Goal: Transaction & Acquisition: Obtain resource

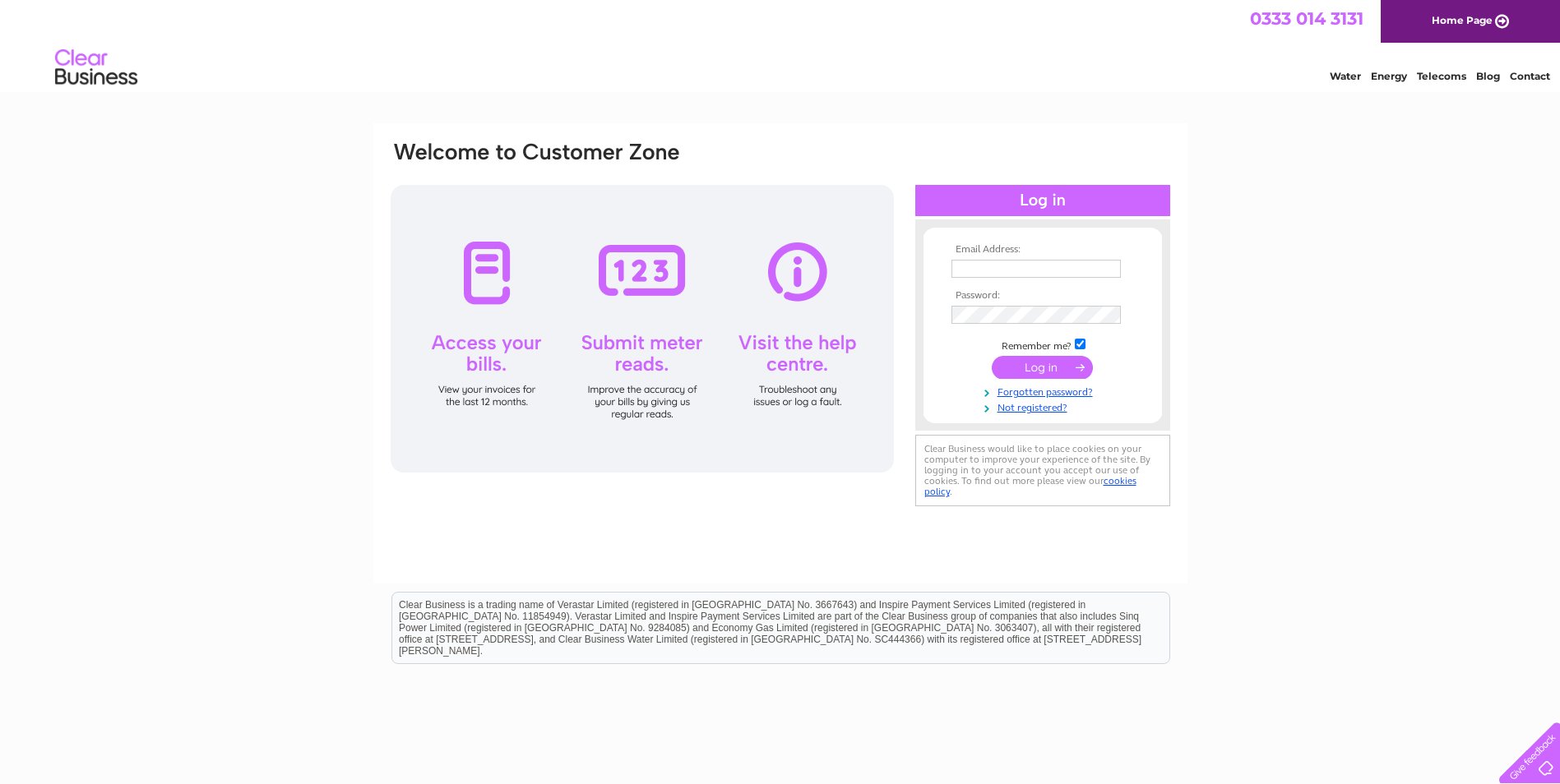
type input "tam270964@gmail.com"
click at [1021, 365] on input "submit" at bounding box center [1042, 366] width 102 height 23
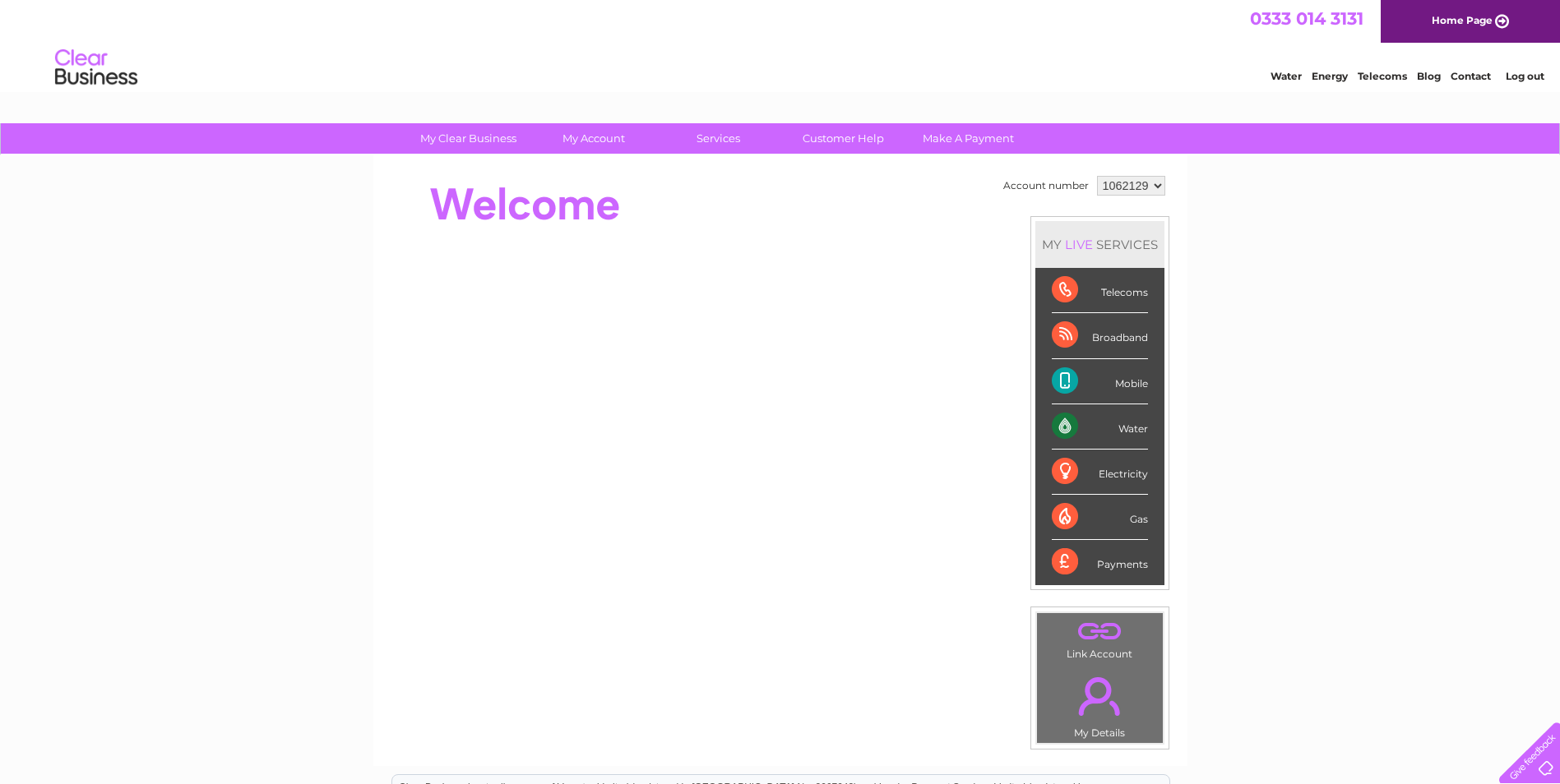
click at [1124, 433] on div "Water" at bounding box center [1100, 427] width 97 height 45
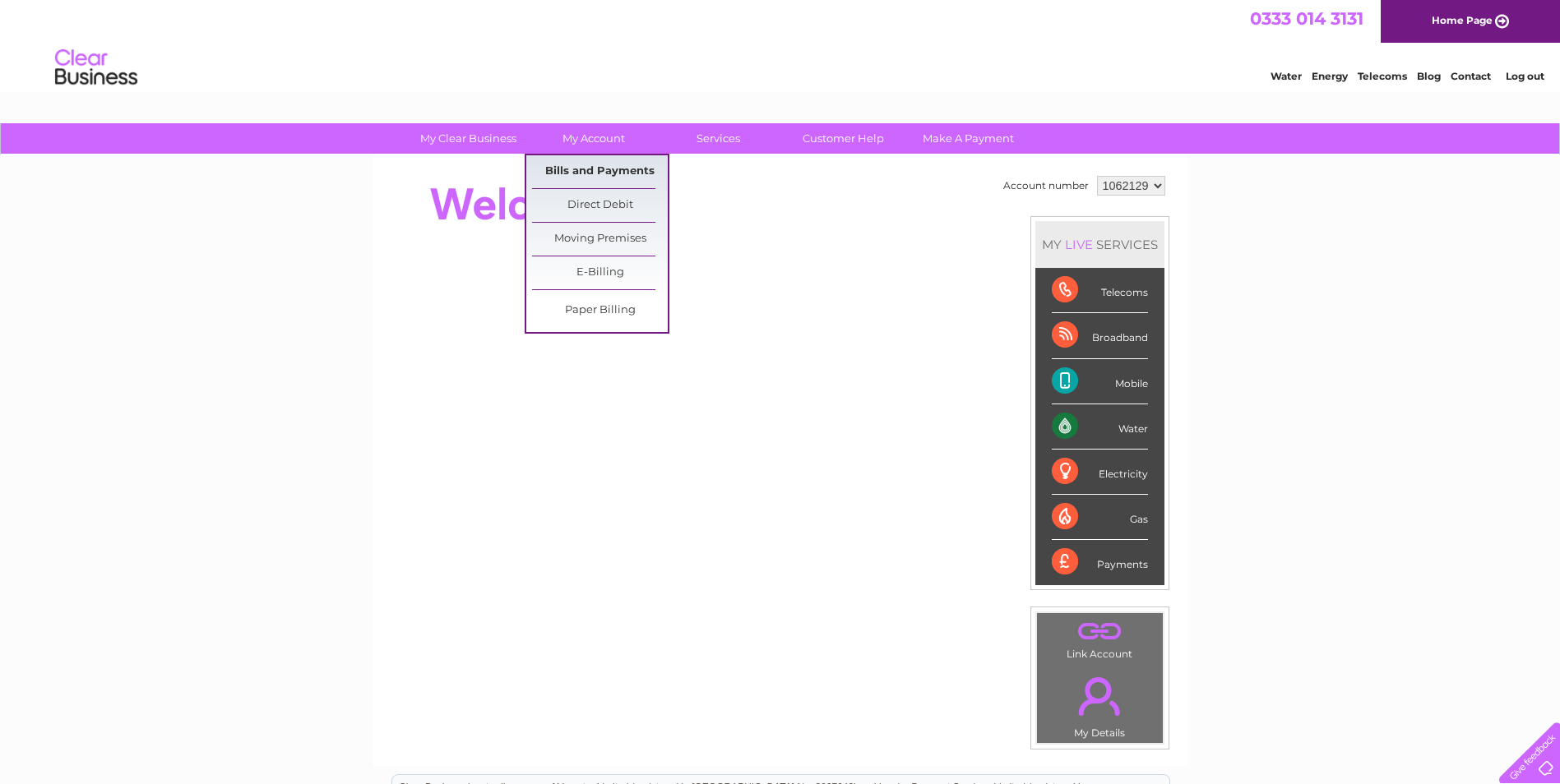
click at [596, 176] on link "Bills and Payments" at bounding box center [600, 171] width 136 height 33
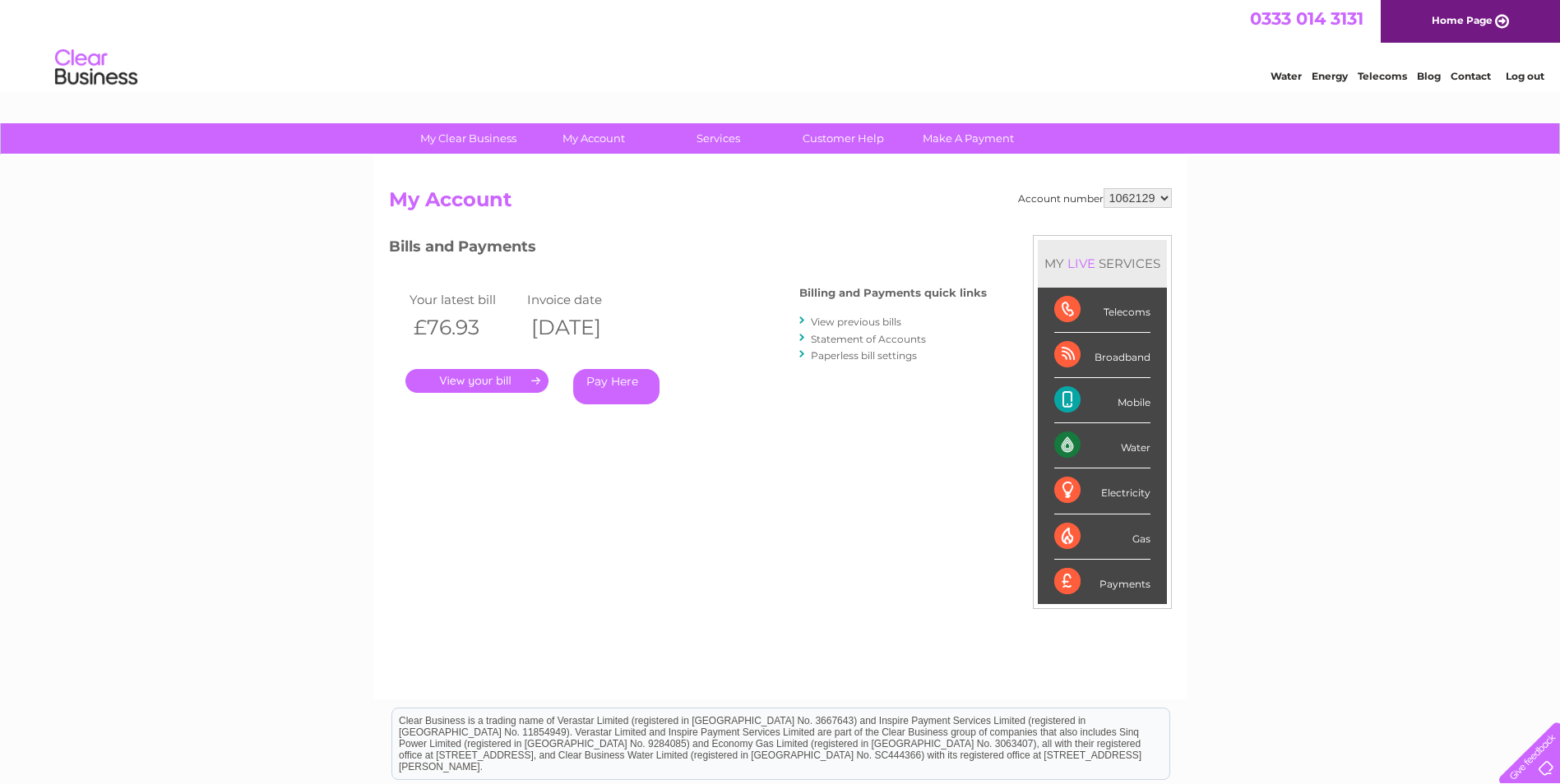
click at [467, 382] on link "." at bounding box center [476, 381] width 143 height 24
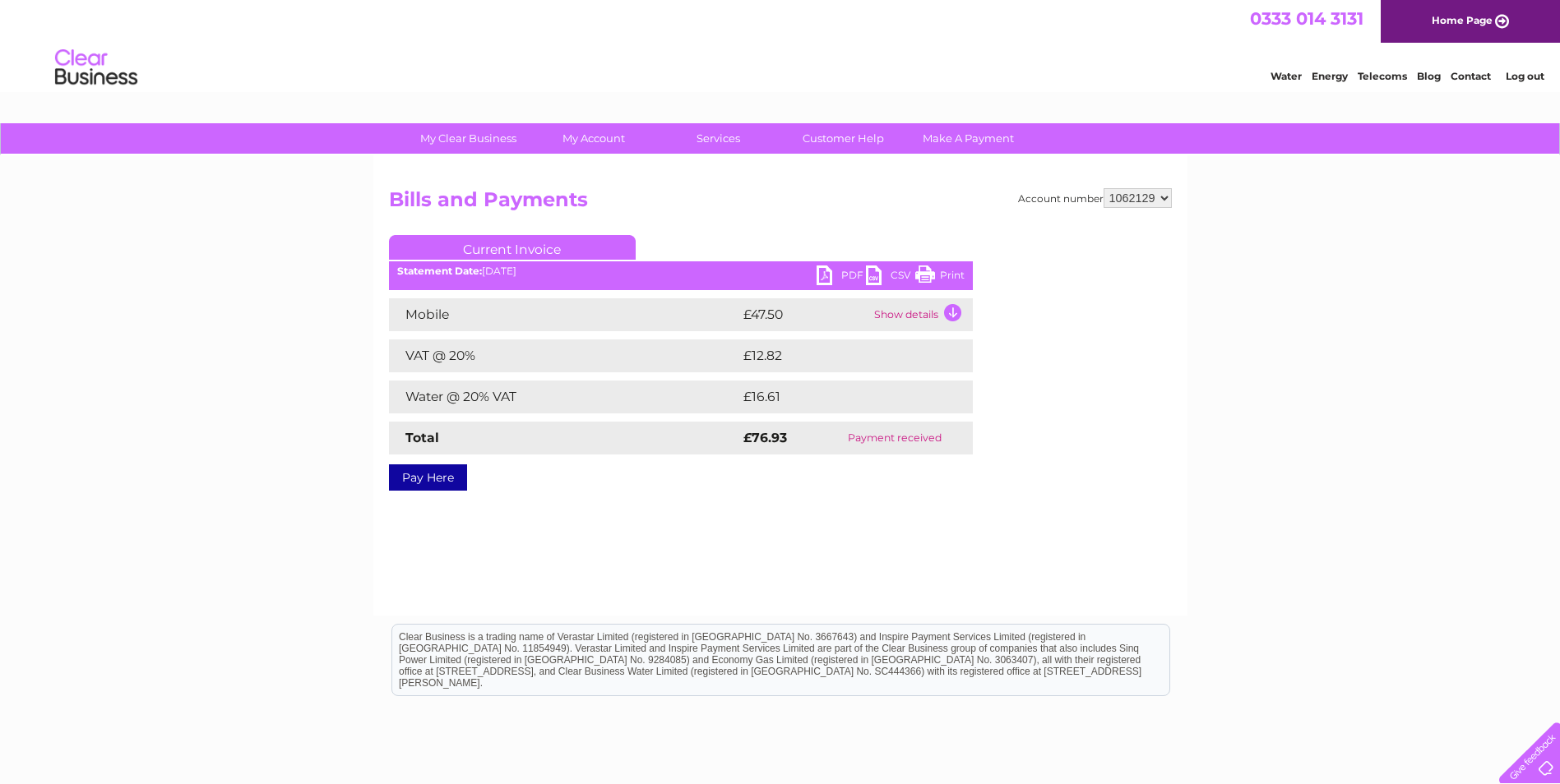
click at [842, 283] on link "PDF" at bounding box center [842, 278] width 49 height 24
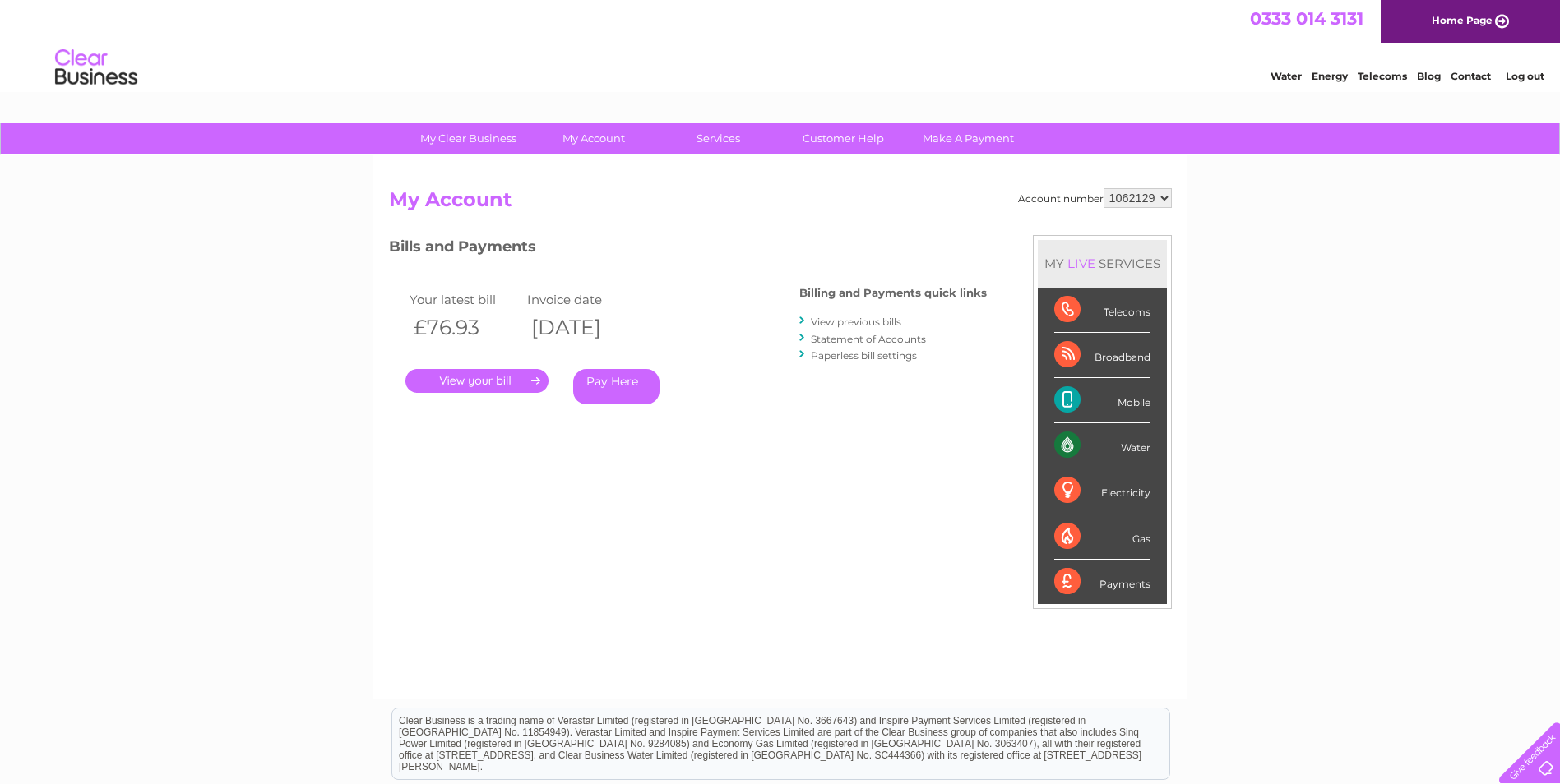
click at [886, 317] on link "View previous bills" at bounding box center [856, 321] width 91 height 13
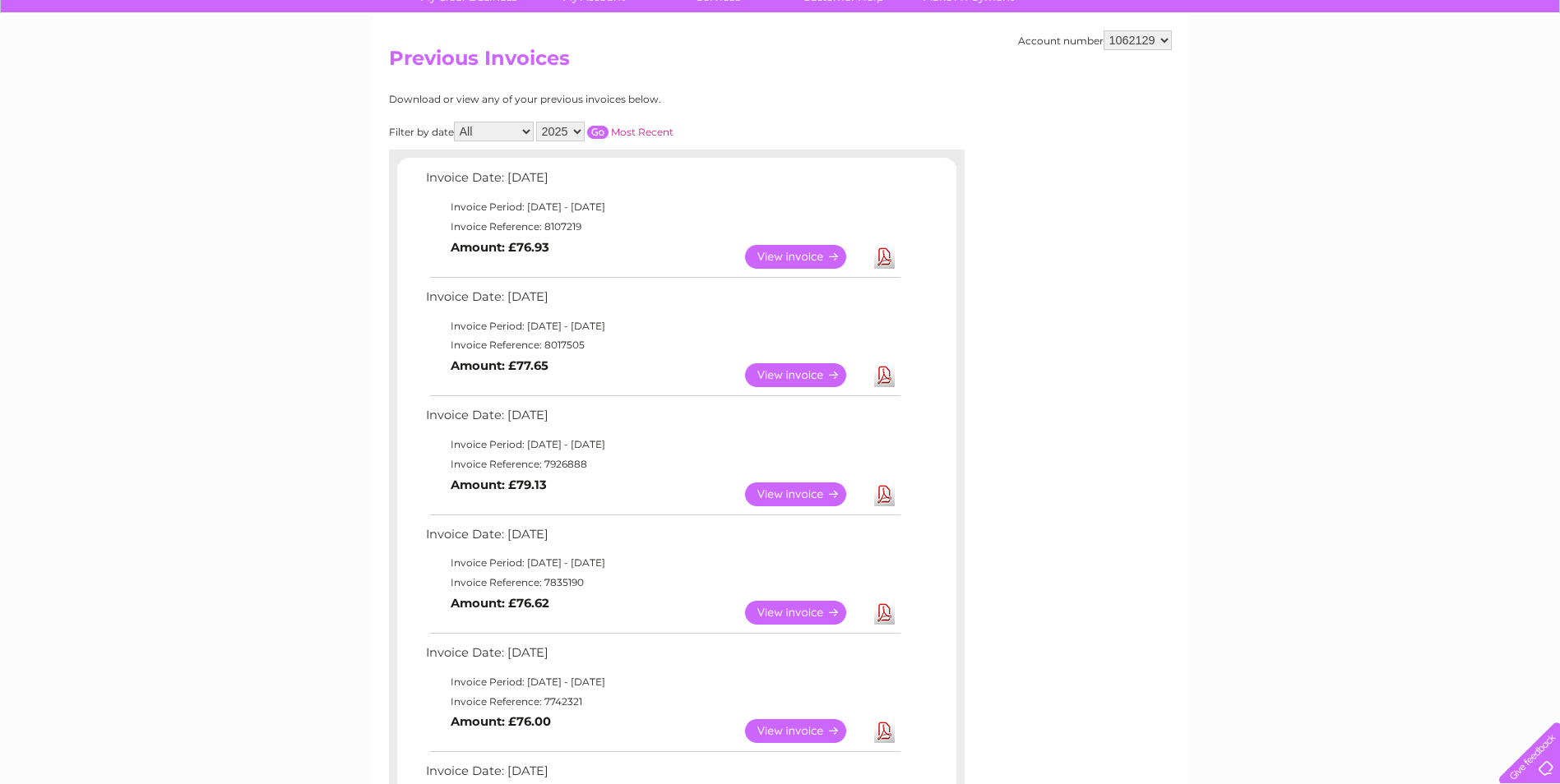
scroll to position [164, 0]
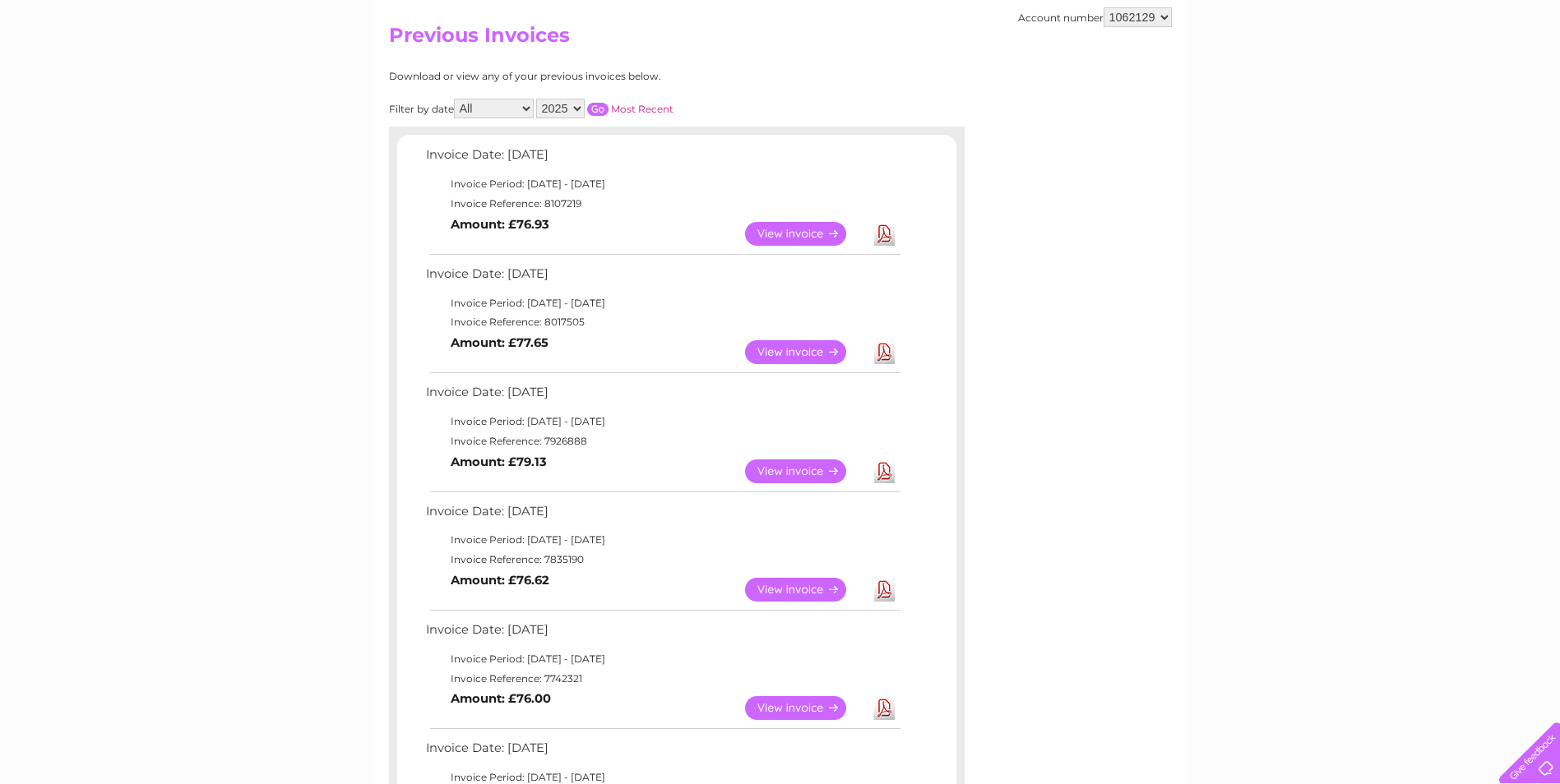
click at [878, 355] on link "Download" at bounding box center [884, 352] width 21 height 24
click at [881, 469] on link "Download" at bounding box center [884, 471] width 21 height 24
drag, startPoint x: 884, startPoint y: 474, endPoint x: 866, endPoint y: 463, distance: 21.1
click at [884, 474] on link "Download" at bounding box center [884, 471] width 21 height 24
click at [881, 353] on link "Download" at bounding box center [884, 352] width 21 height 24
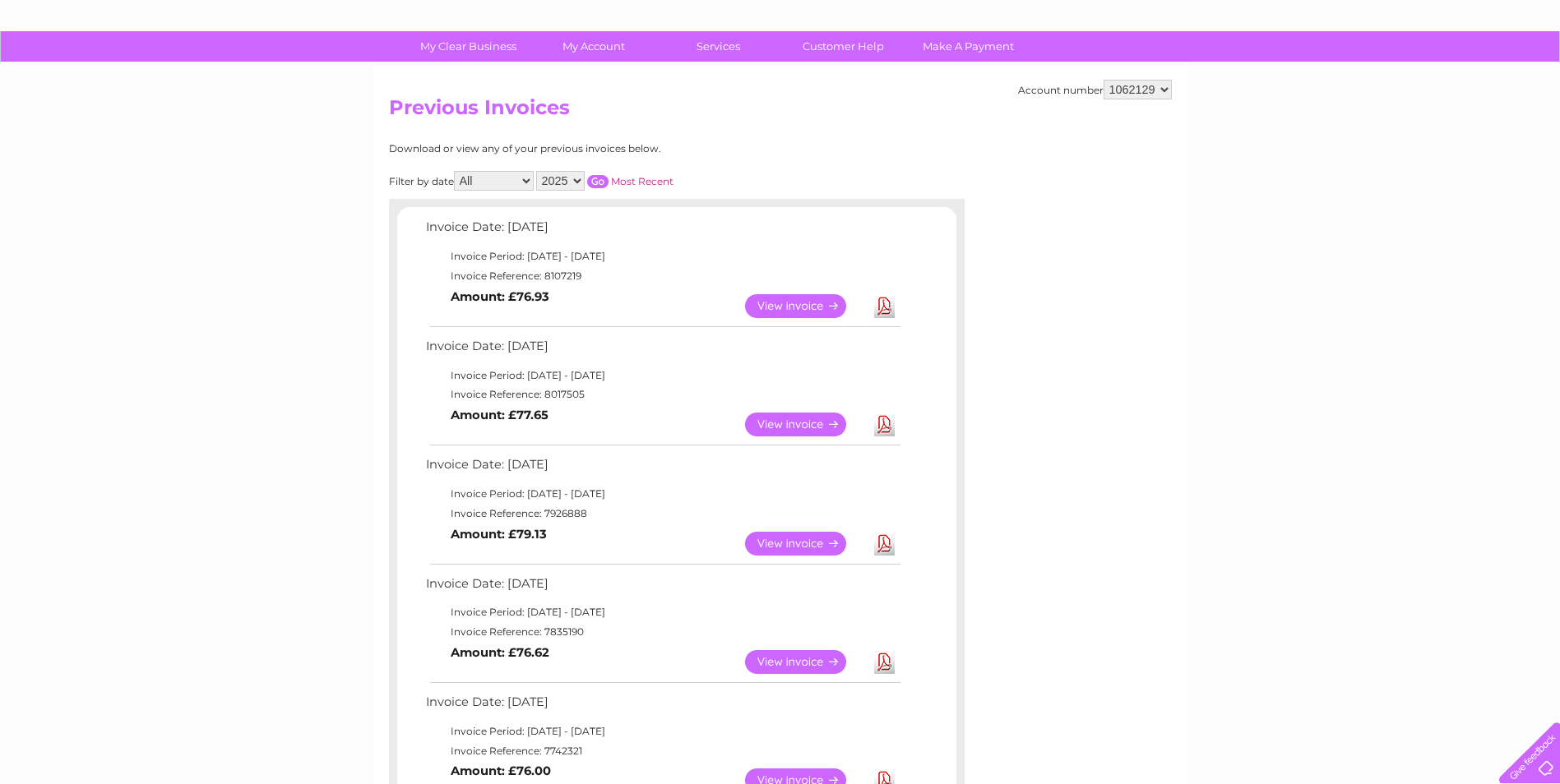
scroll to position [0, 0]
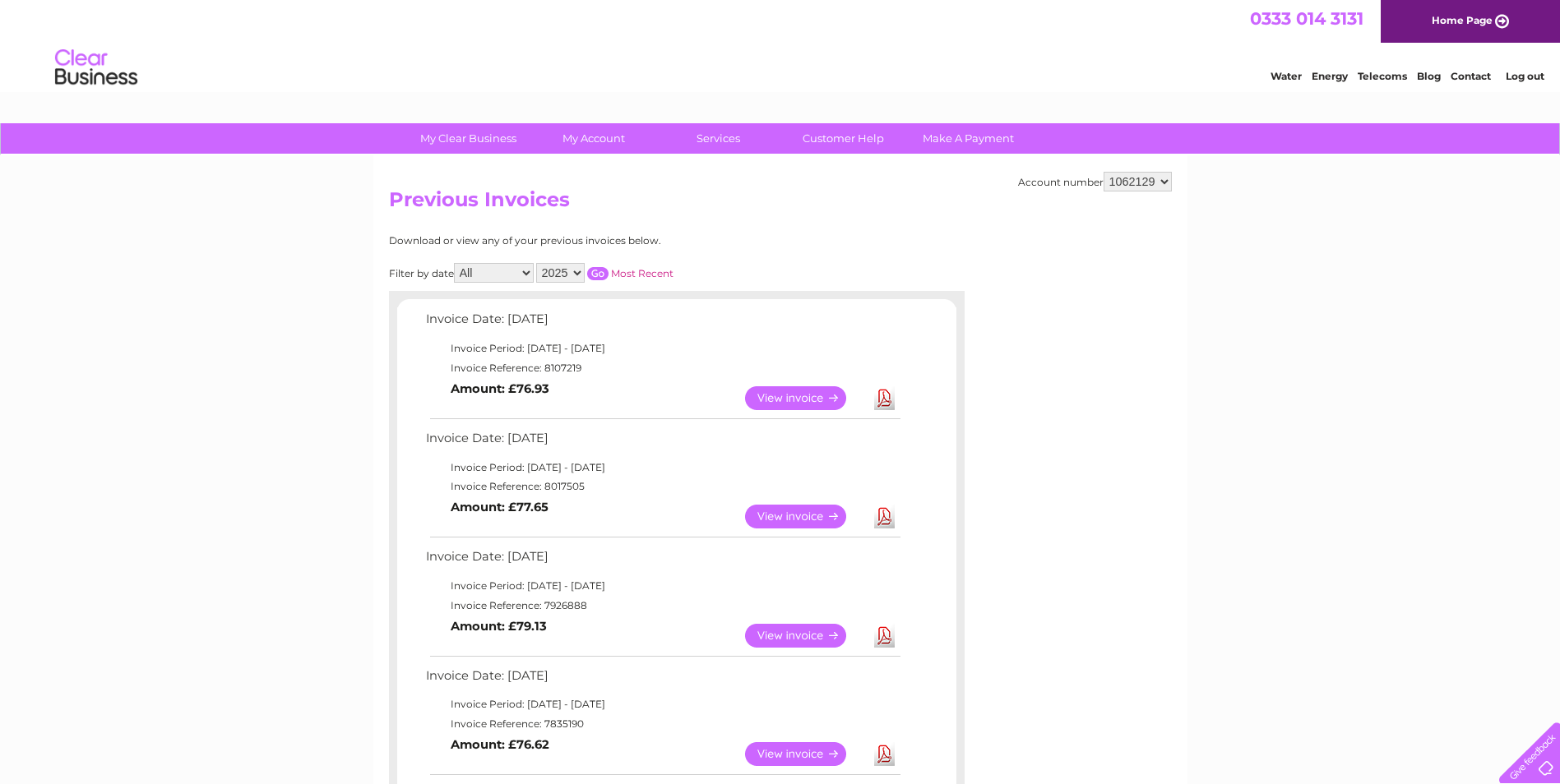
click at [1119, 181] on select "1062129 1062551" at bounding box center [1137, 181] width 68 height 20
select select "1062551"
click at [1104, 171] on select "1062129 1062551" at bounding box center [1137, 181] width 68 height 20
click at [888, 400] on link "Download" at bounding box center [884, 398] width 21 height 24
click at [872, 512] on td "Download" at bounding box center [884, 516] width 29 height 33
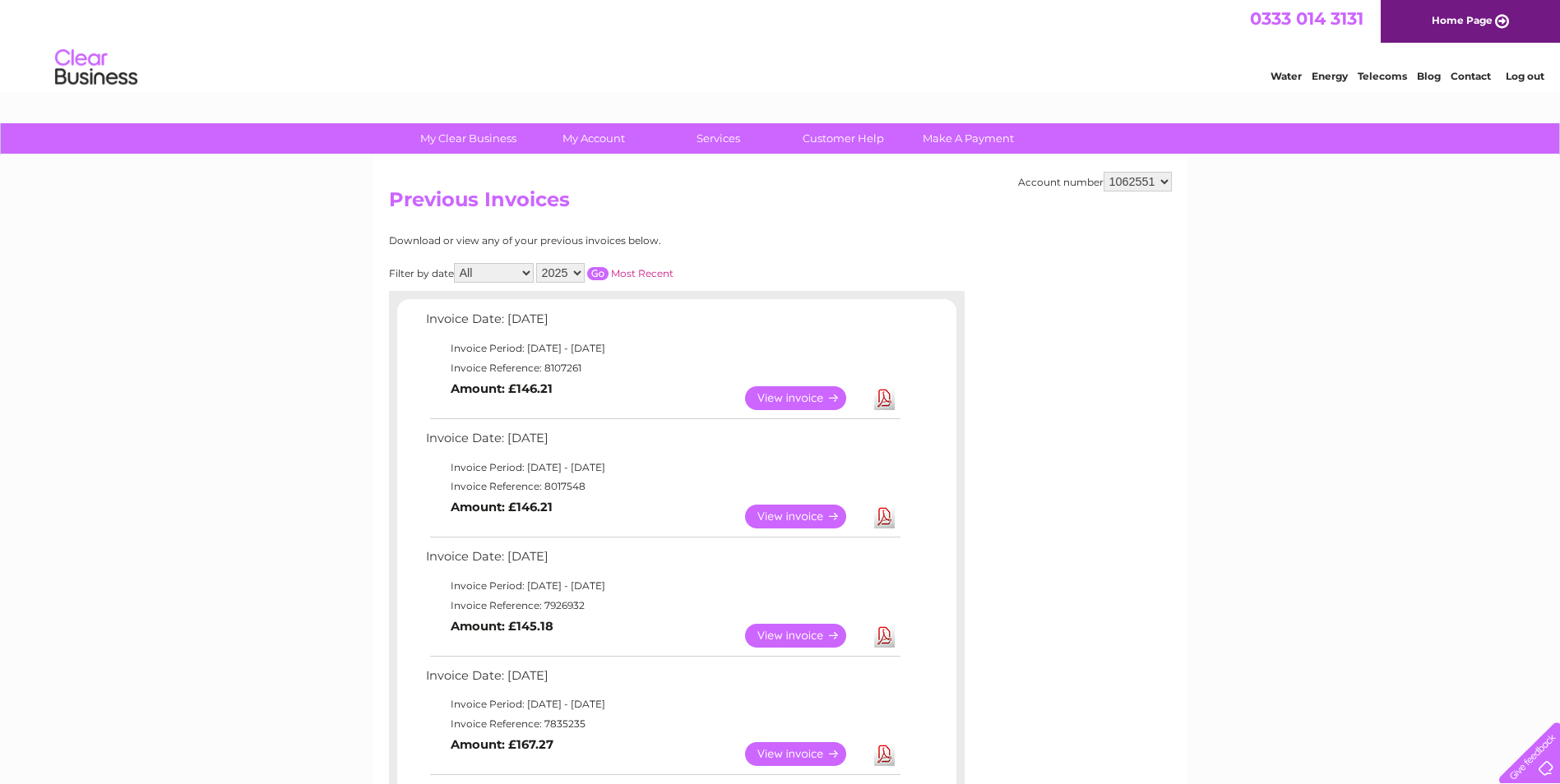
click at [874, 517] on link "Download" at bounding box center [884, 516] width 21 height 24
click at [882, 518] on link "Download" at bounding box center [884, 516] width 21 height 24
click at [807, 642] on link "View" at bounding box center [805, 635] width 121 height 24
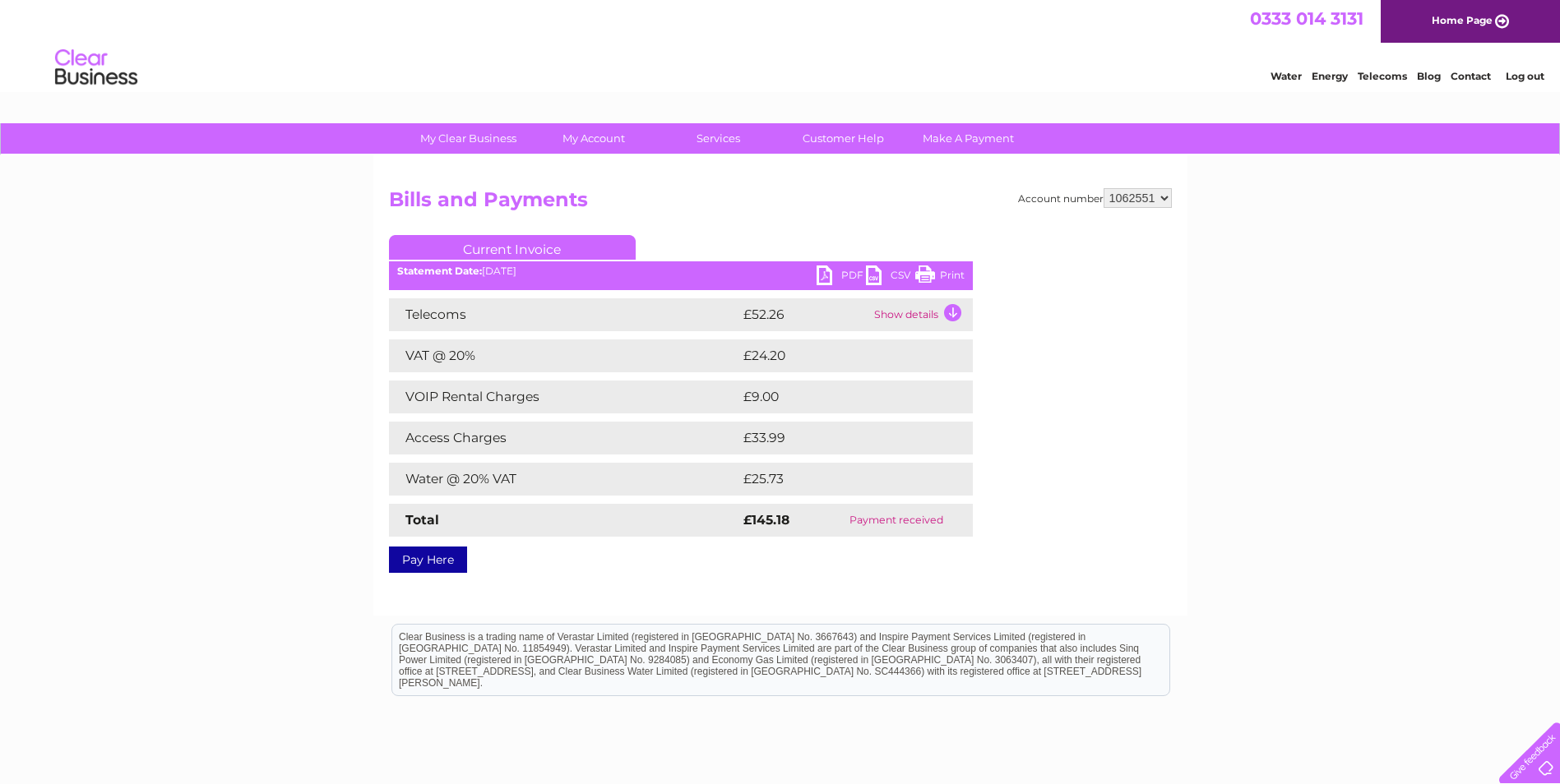
click at [1150, 201] on select "1062129 1062551" at bounding box center [1137, 198] width 68 height 20
select select "1062129"
click at [1104, 188] on select "1062129 1062551" at bounding box center [1137, 198] width 68 height 20
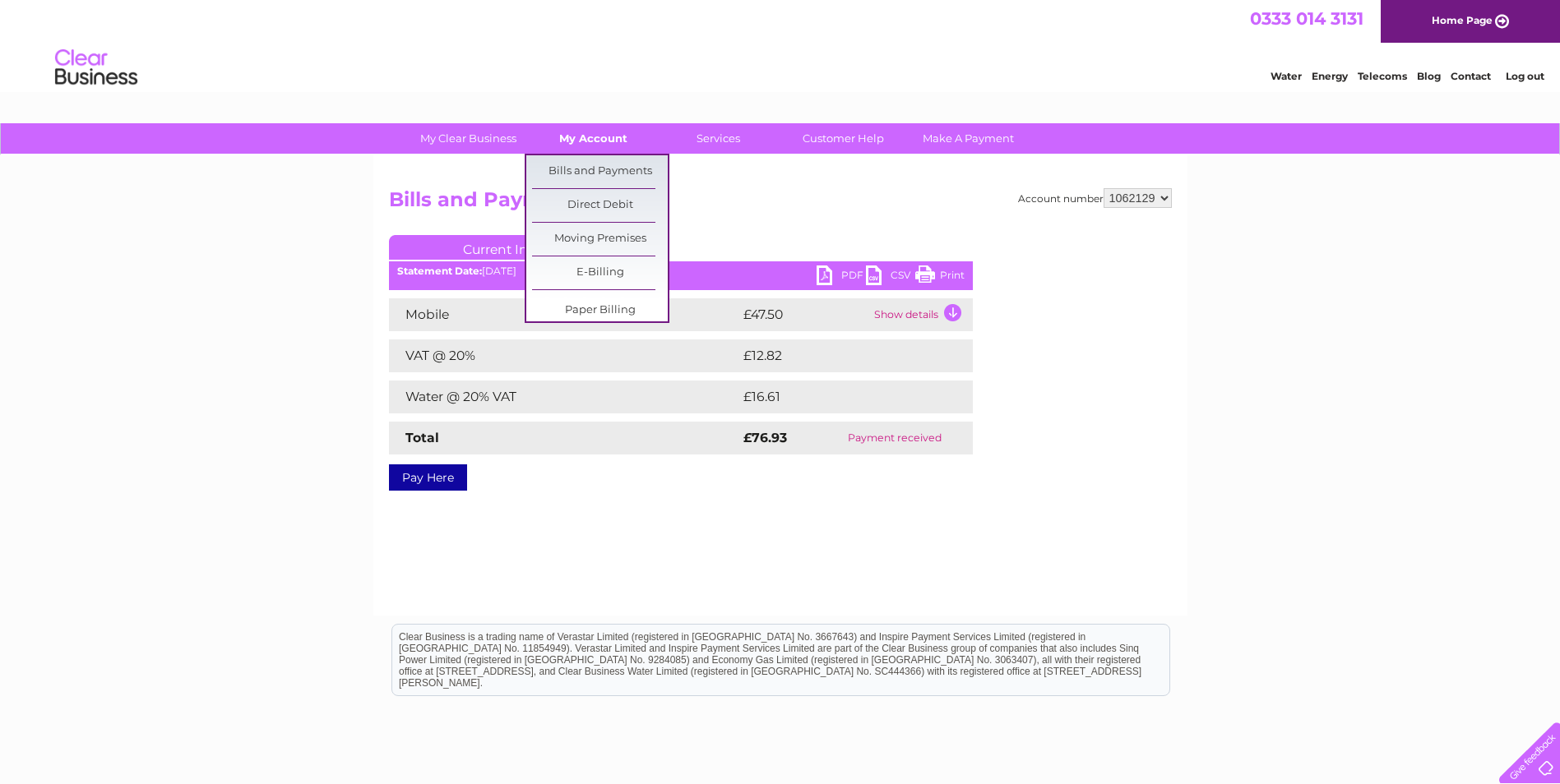
click at [614, 144] on link "My Account" at bounding box center [593, 138] width 136 height 31
click at [614, 171] on link "Bills and Payments" at bounding box center [600, 171] width 136 height 33
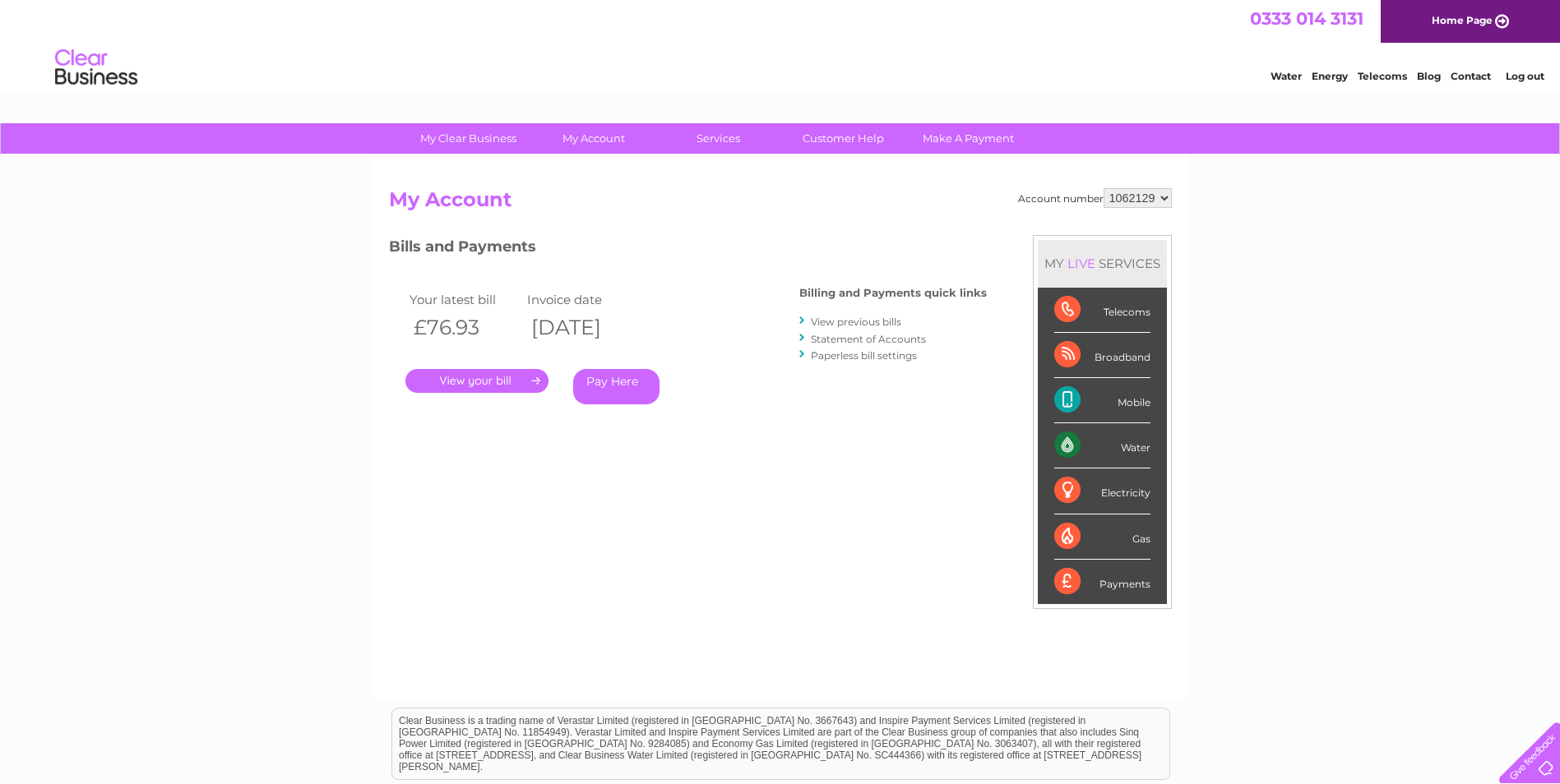
click at [840, 324] on link "View previous bills" at bounding box center [856, 321] width 91 height 13
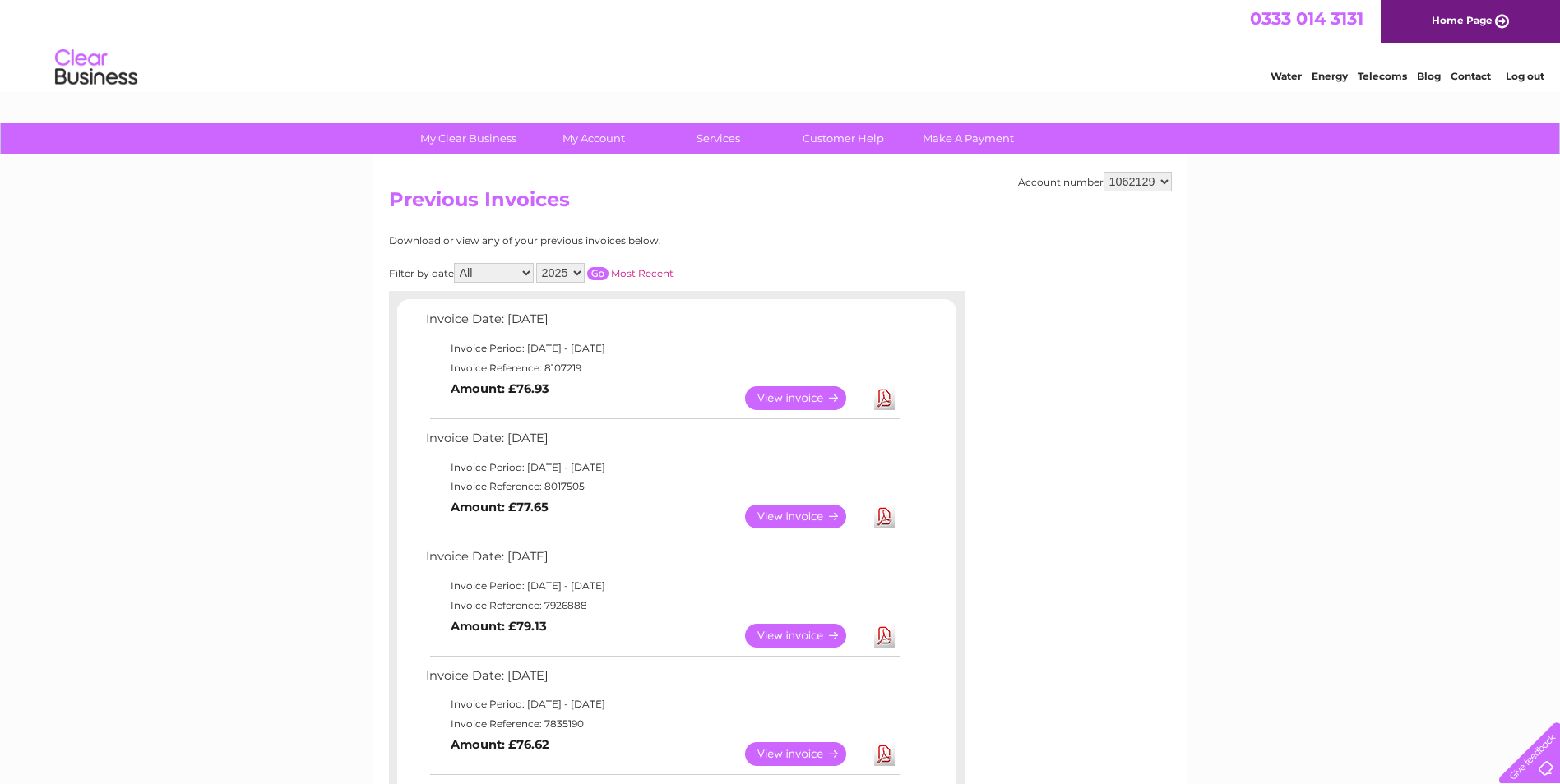
click at [773, 395] on link "View" at bounding box center [805, 398] width 121 height 24
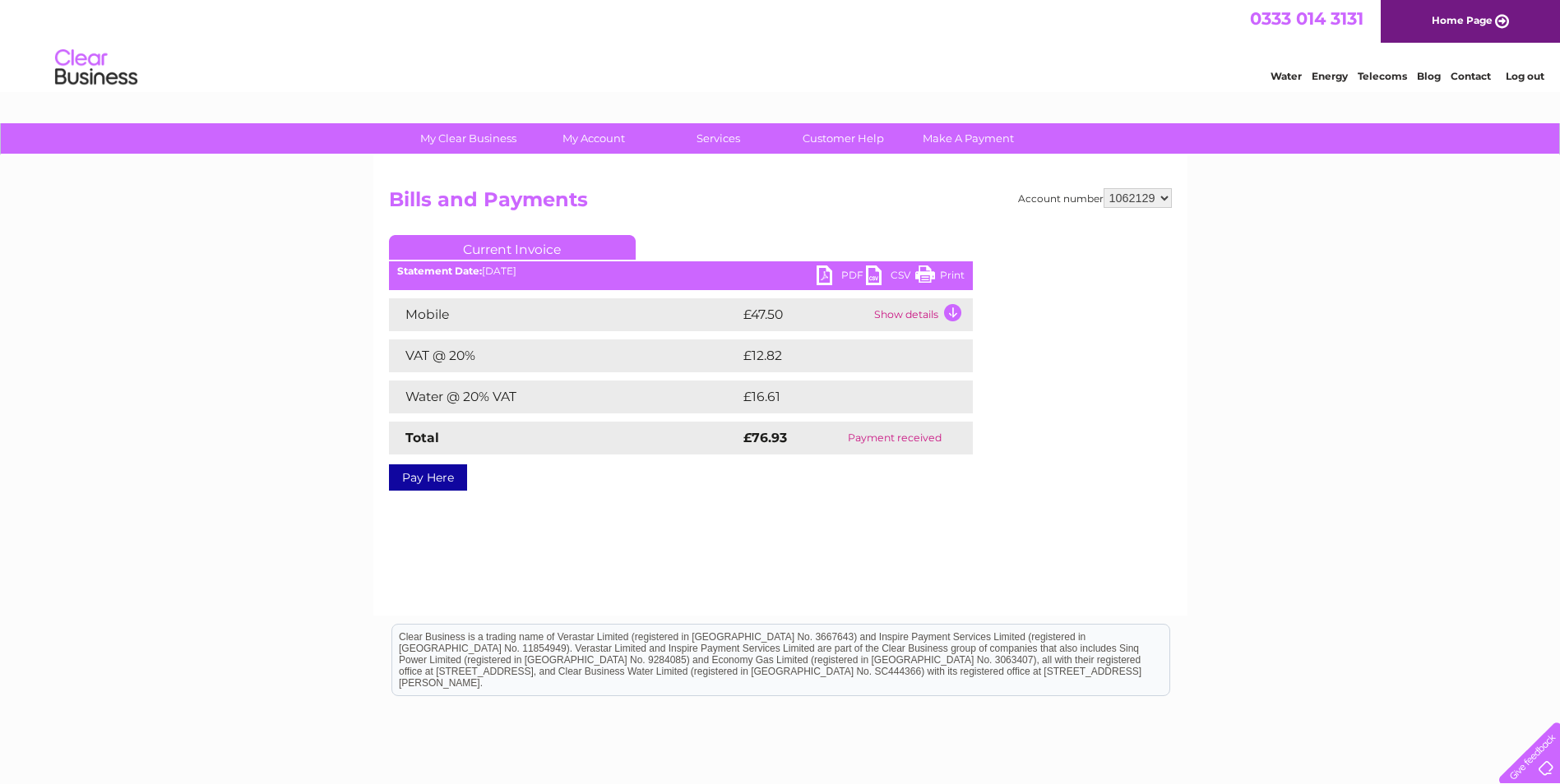
click at [827, 275] on link "PDF" at bounding box center [842, 278] width 49 height 24
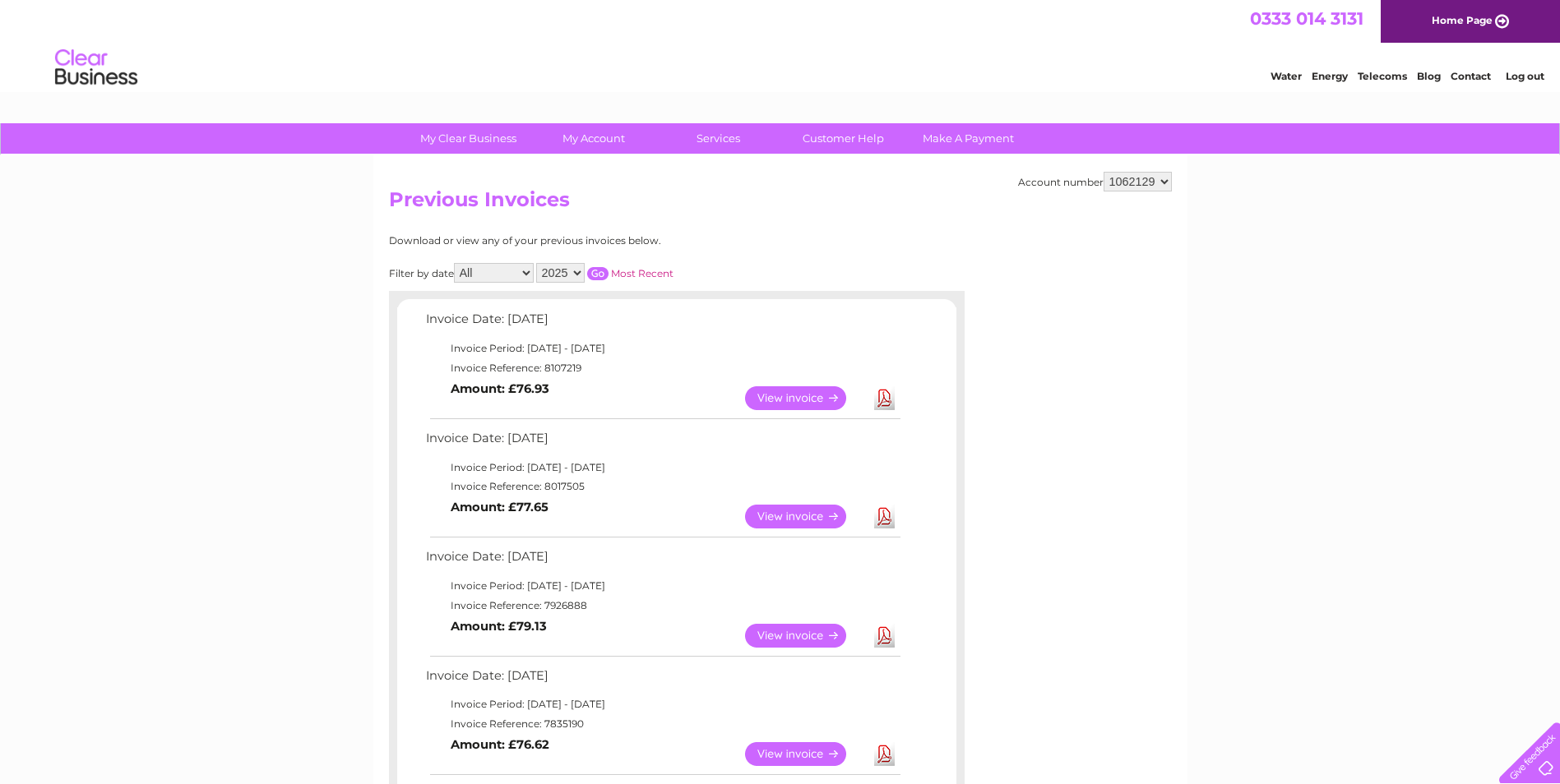
click at [887, 515] on link "Download" at bounding box center [884, 516] width 21 height 24
click at [876, 634] on link "Download" at bounding box center [884, 635] width 21 height 24
click at [809, 397] on link "View" at bounding box center [805, 398] width 121 height 24
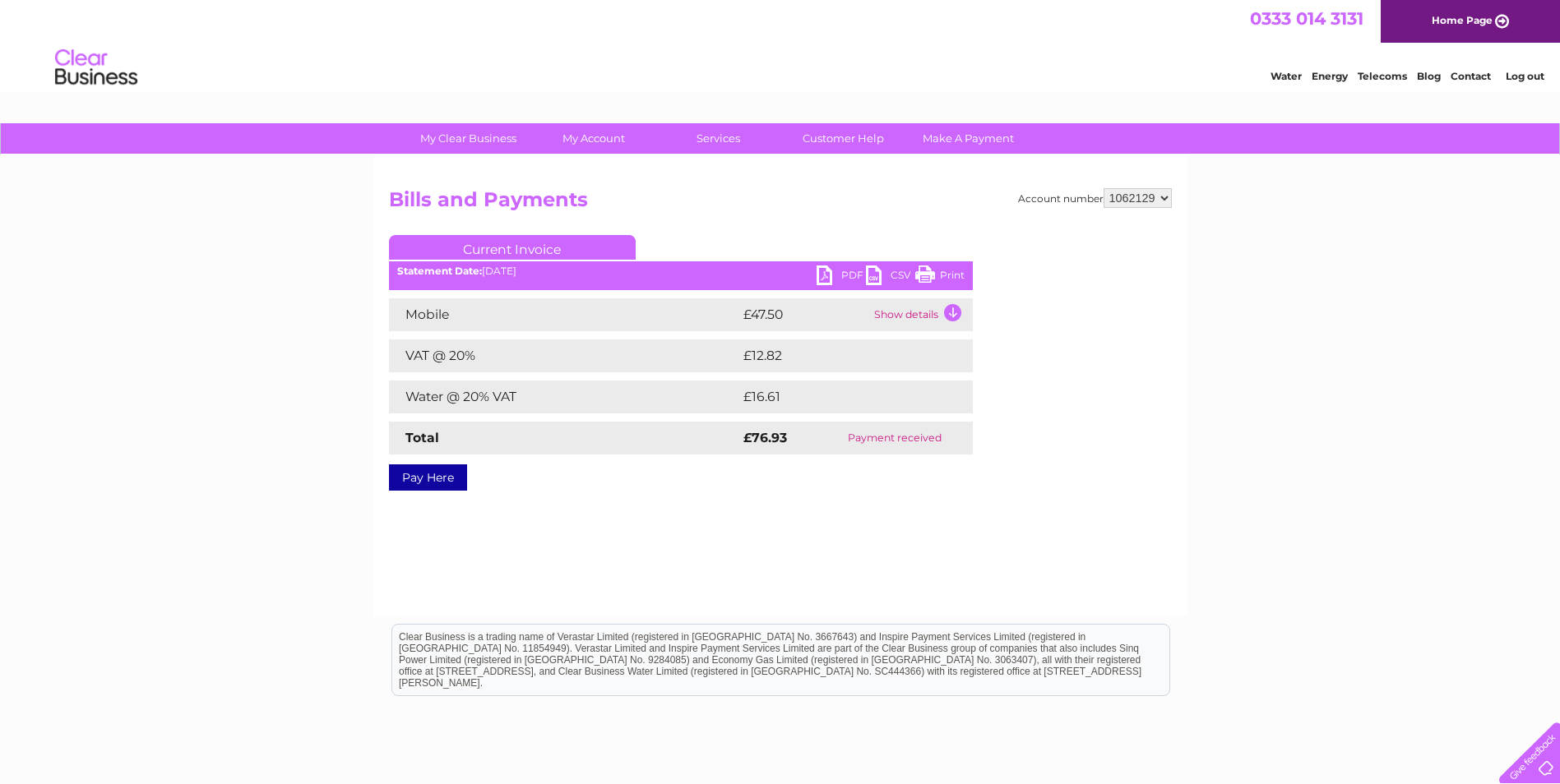
click at [837, 276] on link "PDF" at bounding box center [842, 278] width 49 height 24
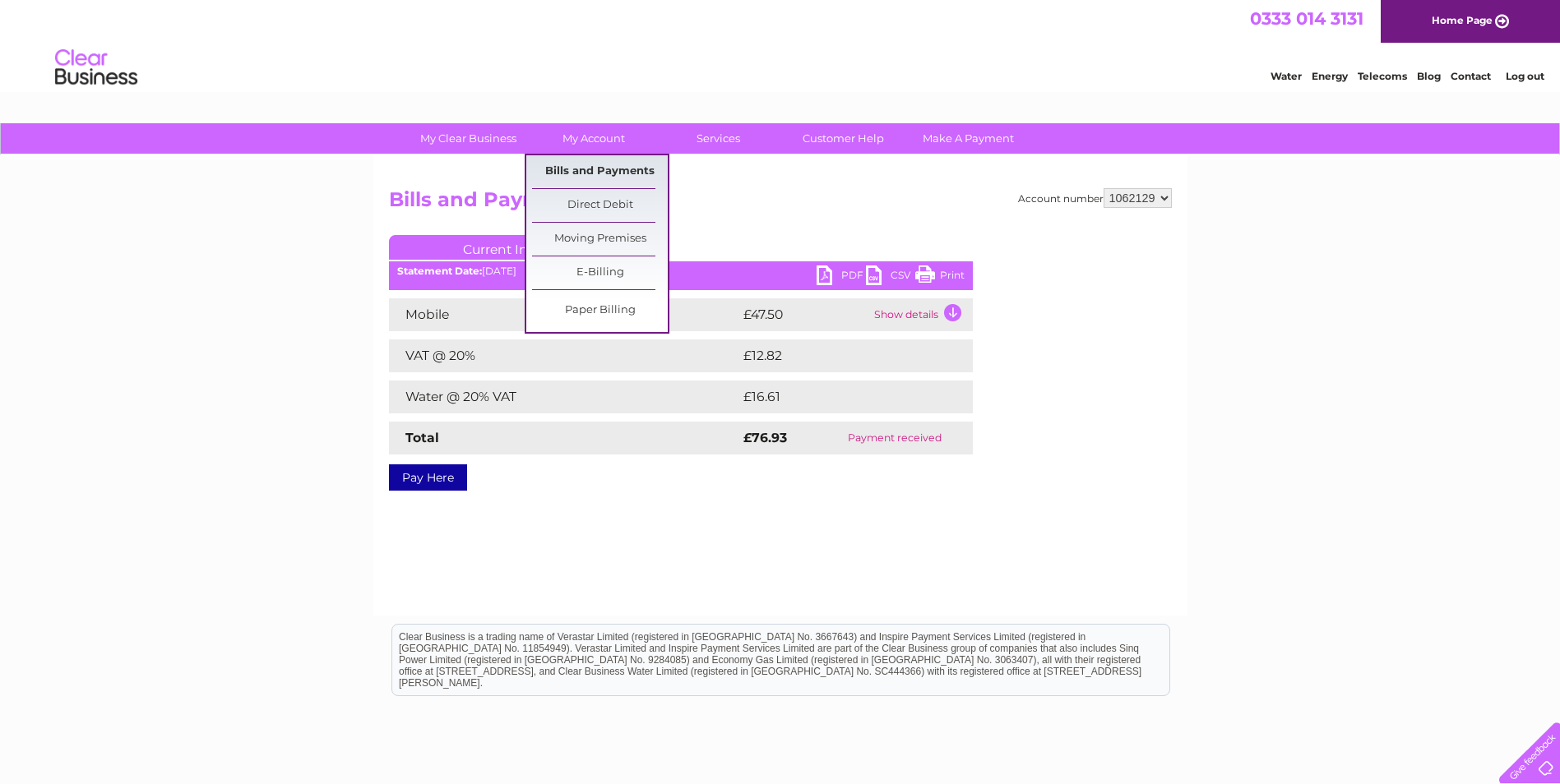
click at [593, 182] on link "Bills and Payments" at bounding box center [600, 171] width 136 height 33
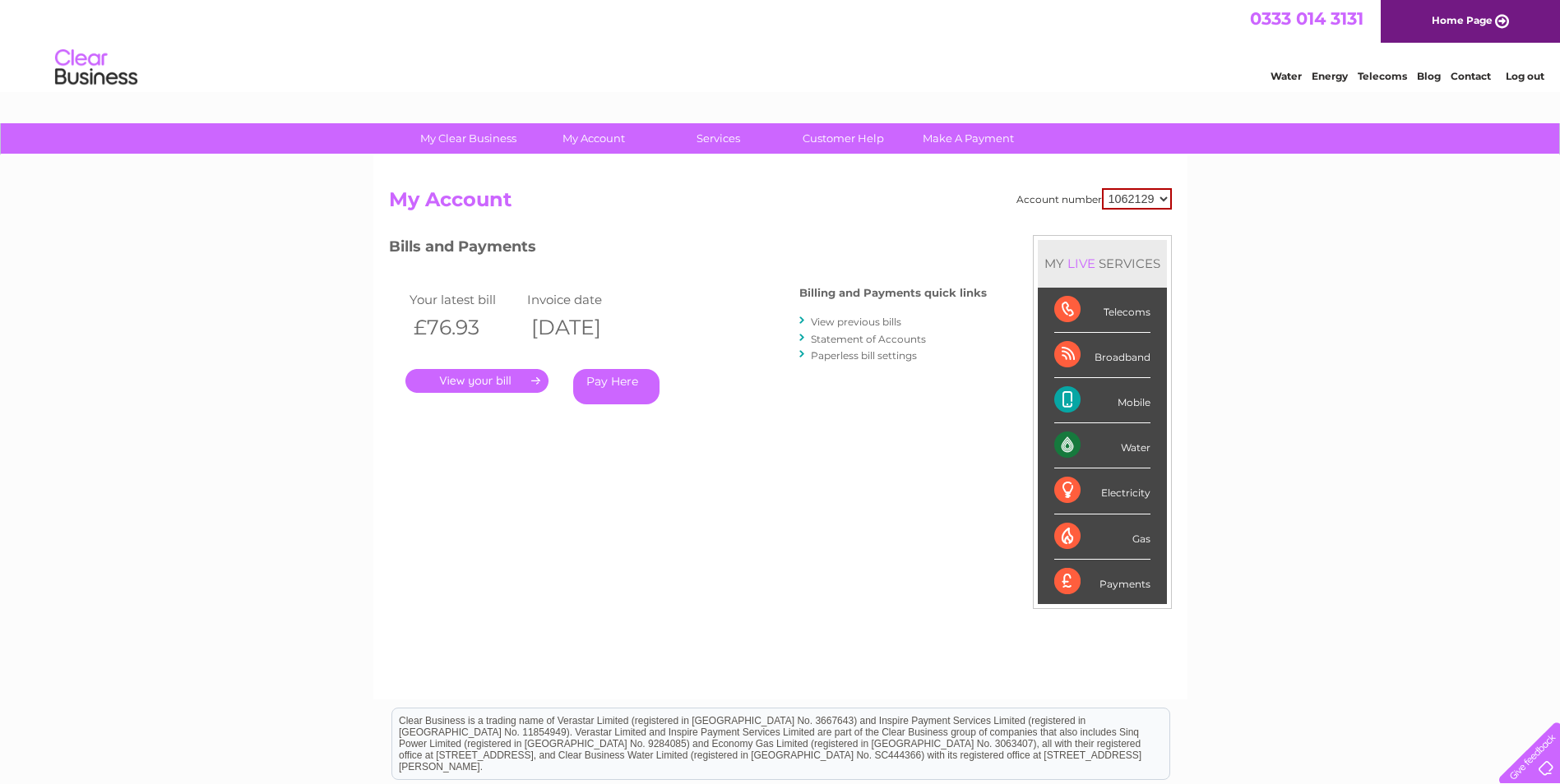
click at [839, 319] on link "View previous bills" at bounding box center [856, 321] width 91 height 13
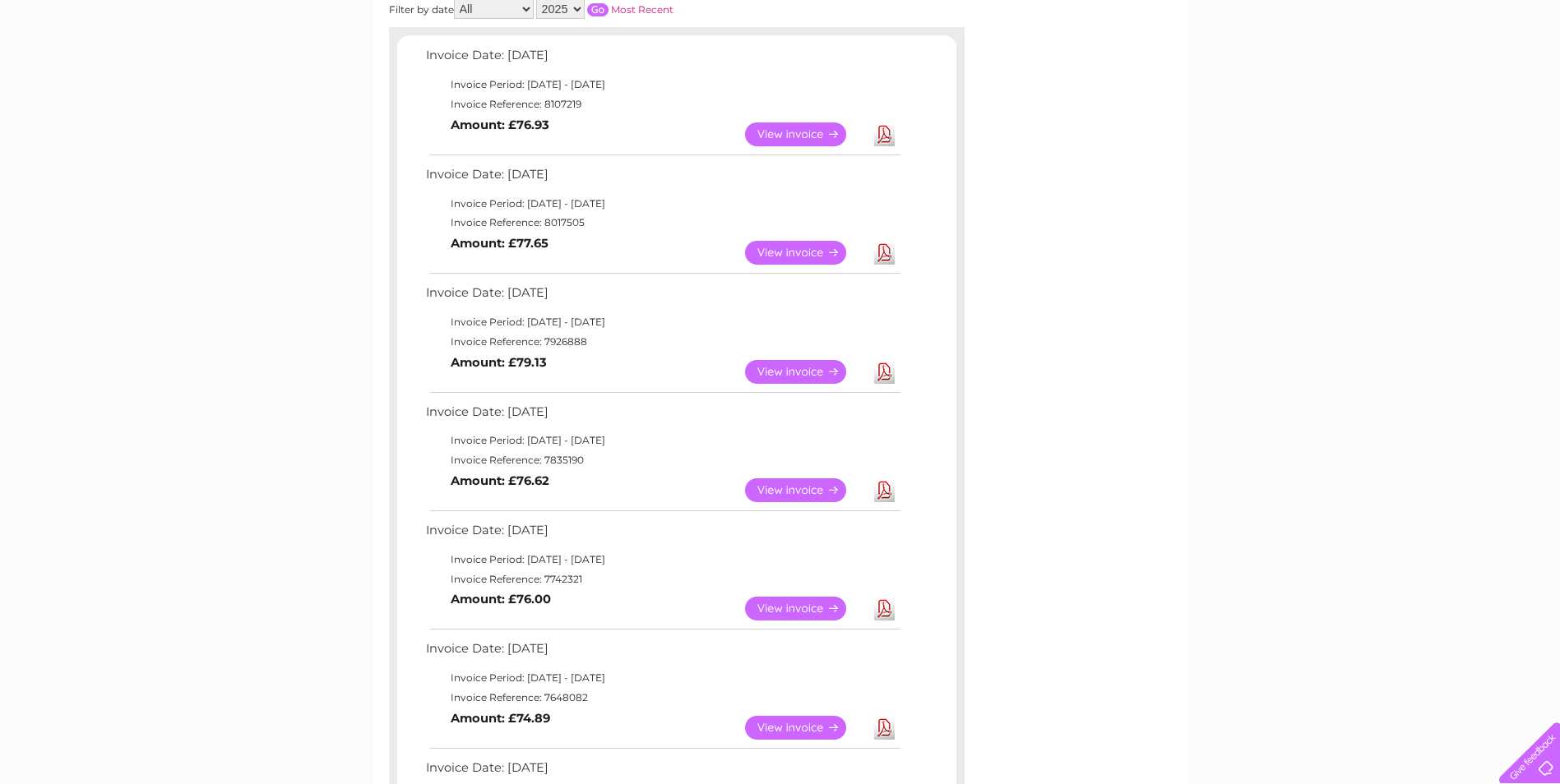
scroll to position [411, 0]
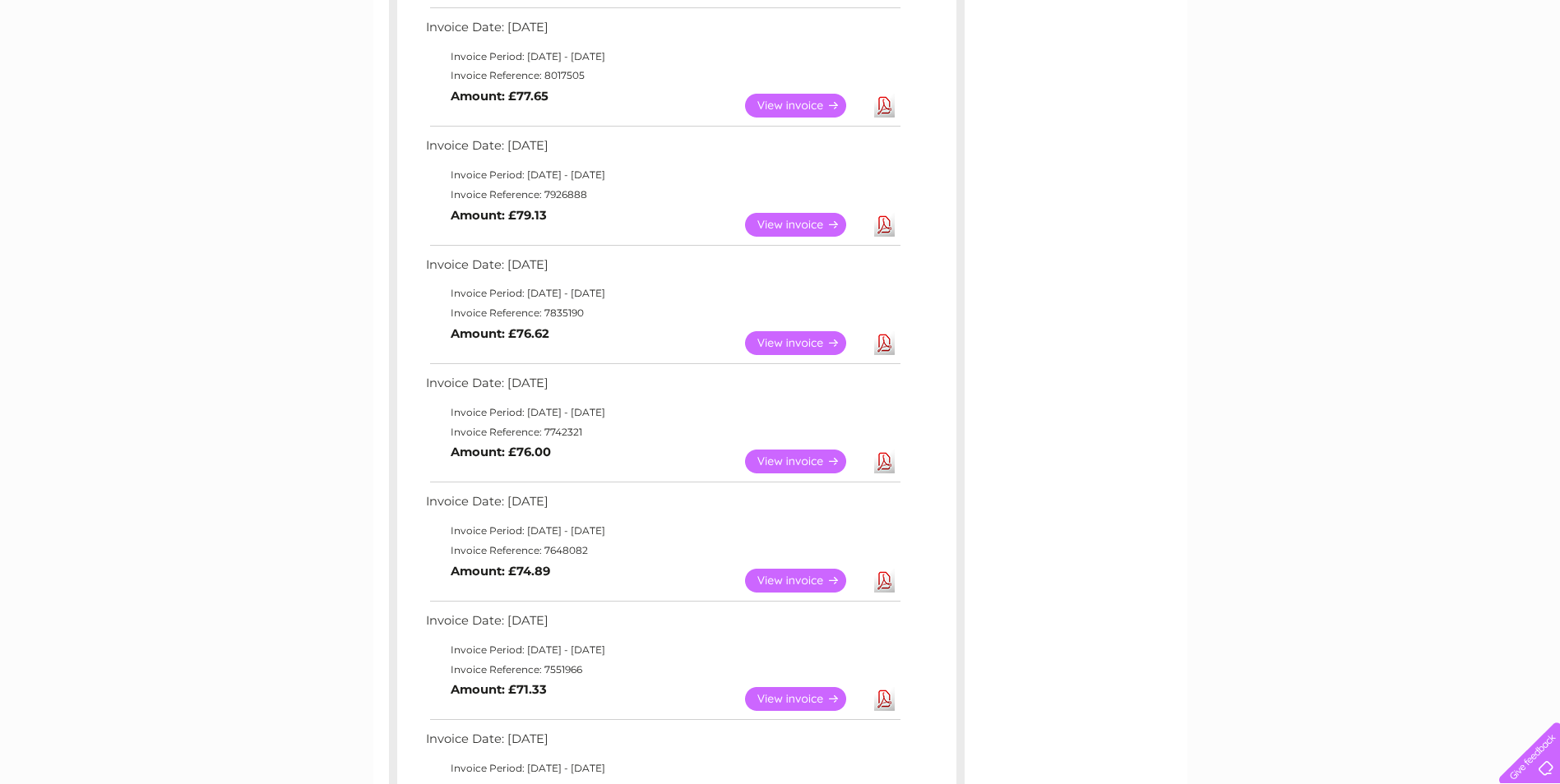
click at [797, 343] on link "View" at bounding box center [805, 343] width 121 height 24
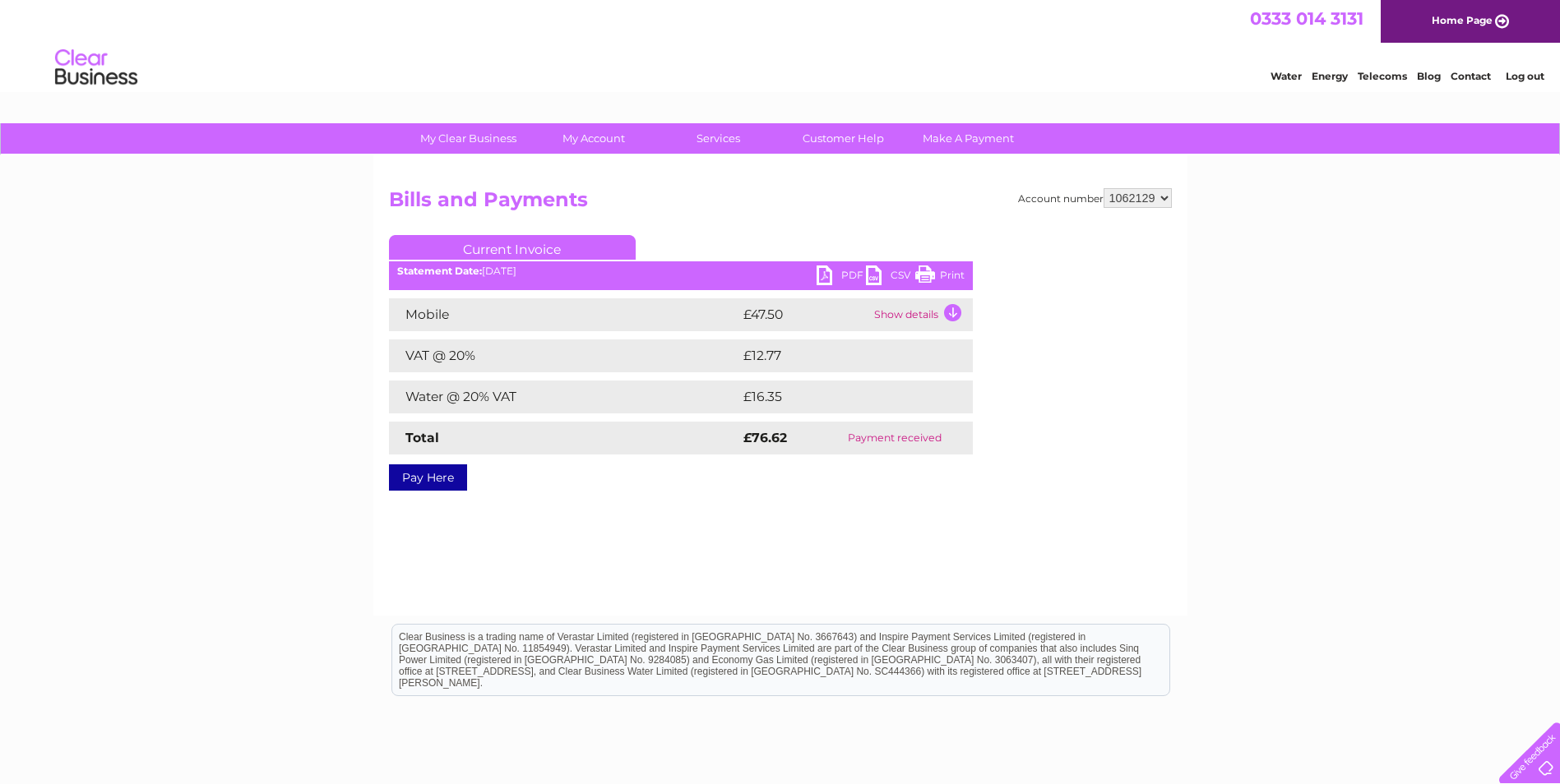
click at [854, 282] on link "PDF" at bounding box center [842, 278] width 49 height 24
click at [1517, 71] on link "Log out" at bounding box center [1525, 76] width 38 height 13
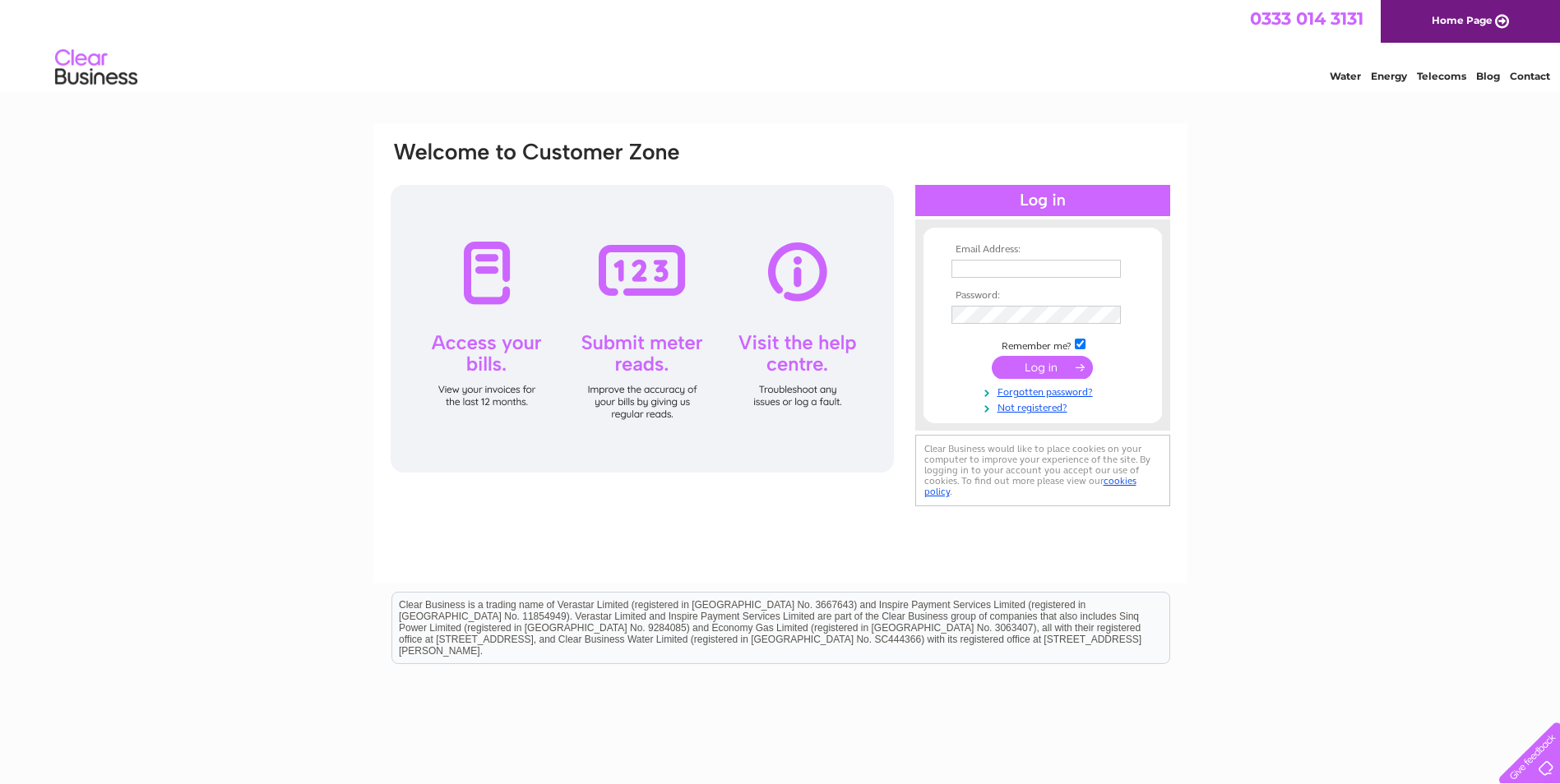
type input "[EMAIL_ADDRESS][DOMAIN_NAME]"
click at [1031, 376] on input "submit" at bounding box center [1042, 366] width 102 height 23
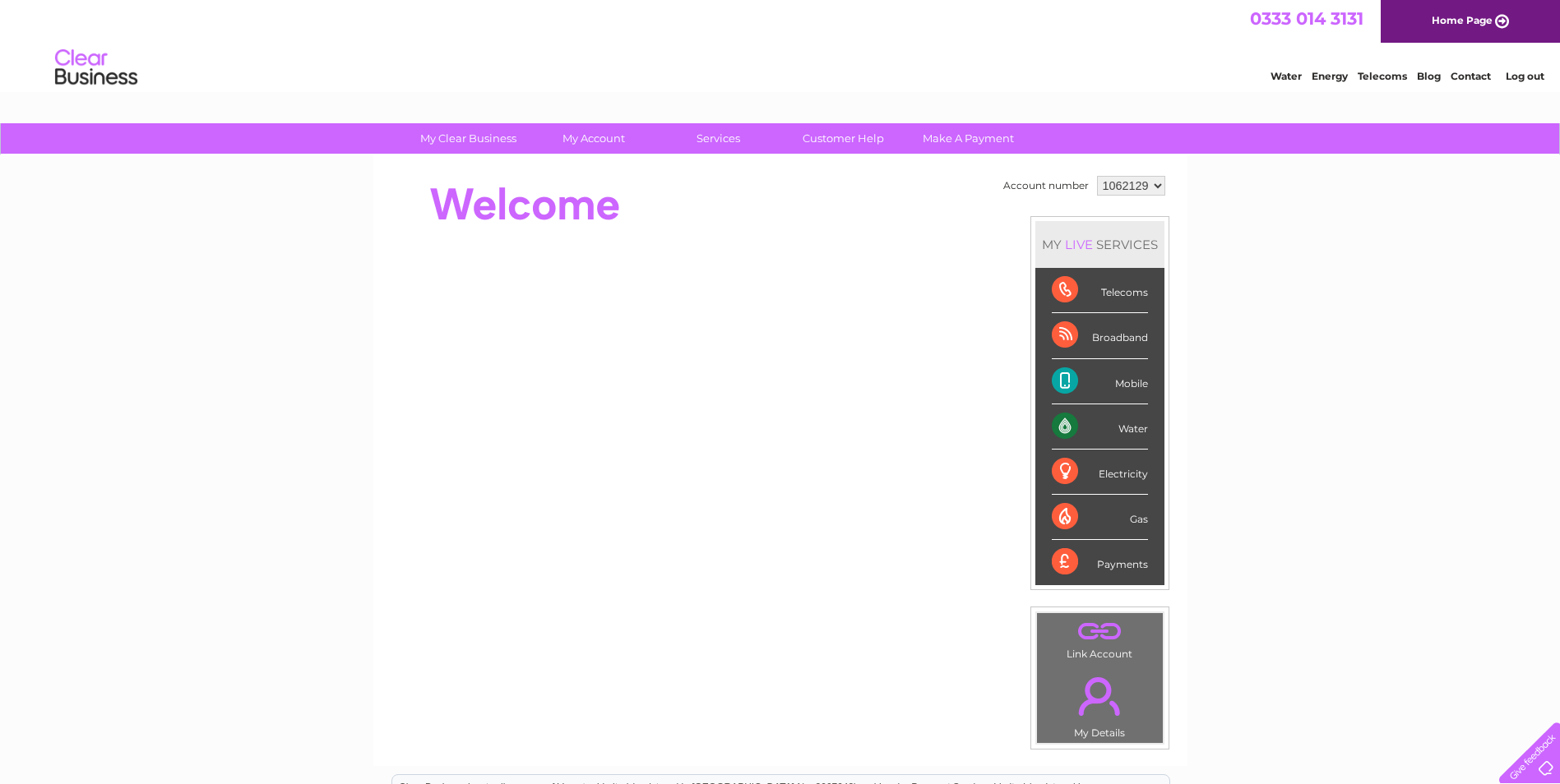
click at [1152, 189] on select "1062129 1062551" at bounding box center [1130, 186] width 68 height 20
select select "1062551"
click at [1097, 176] on select "1062129 1062551" at bounding box center [1130, 186] width 68 height 20
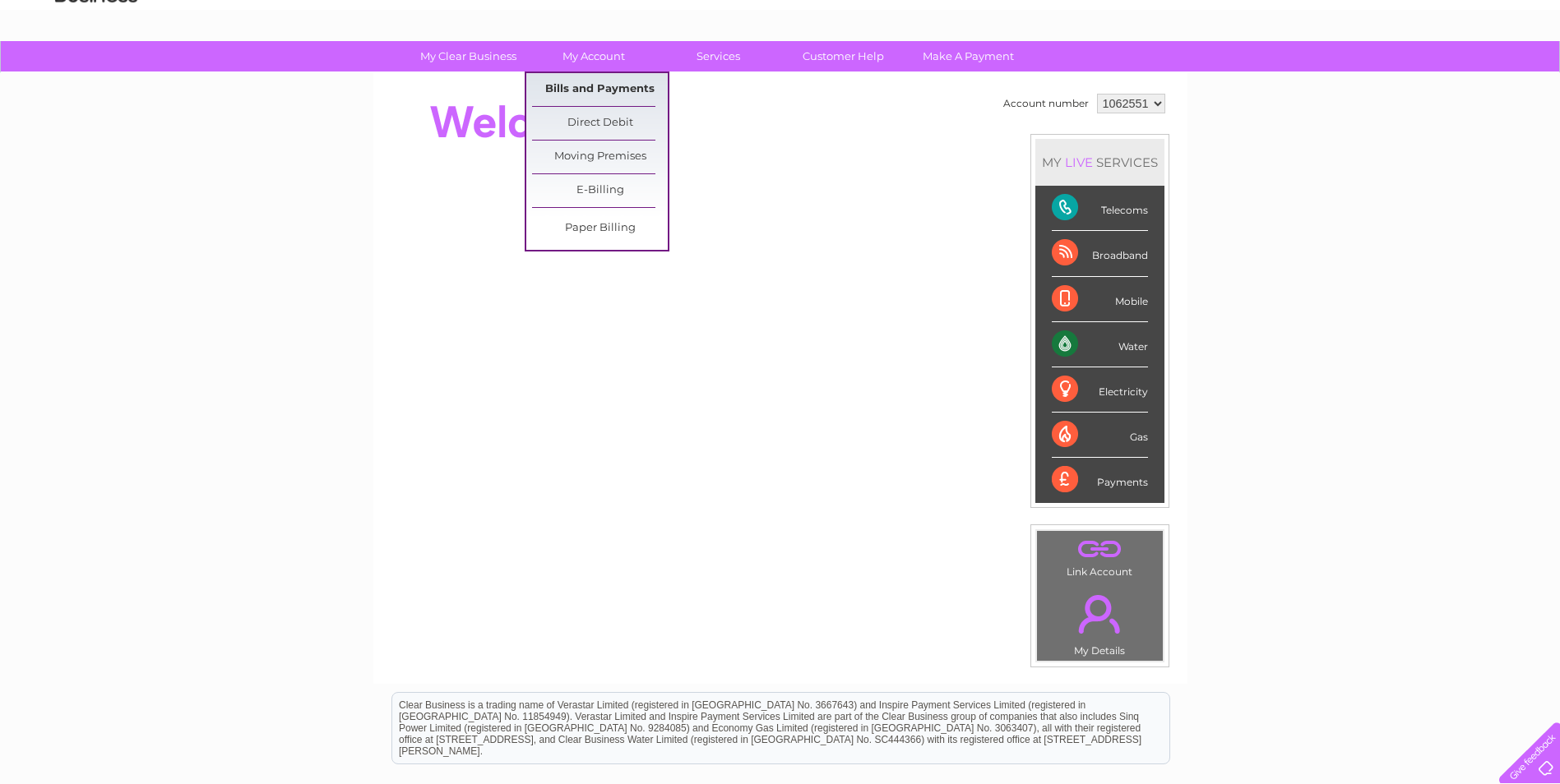
click at [592, 89] on link "Bills and Payments" at bounding box center [600, 89] width 136 height 33
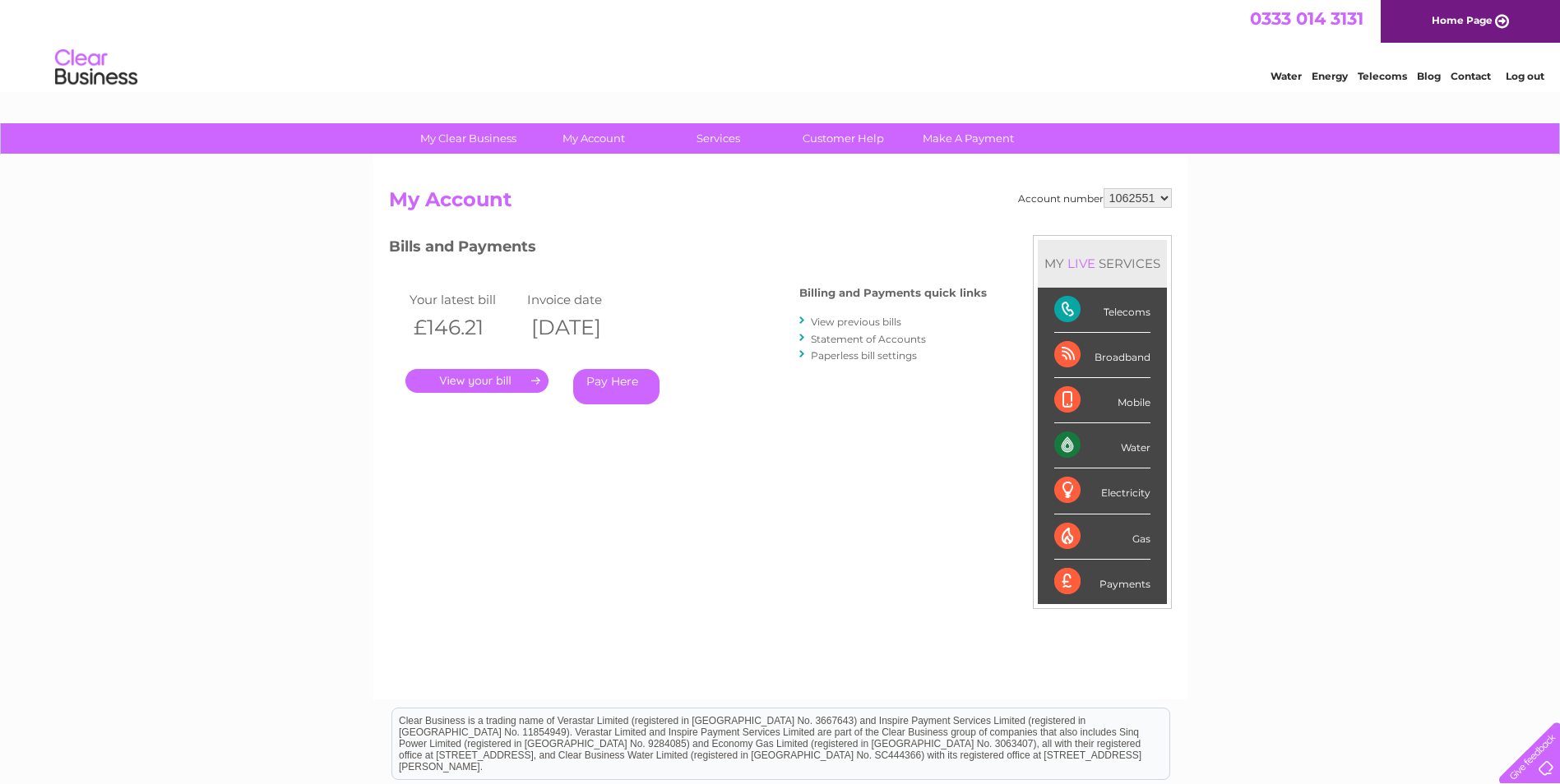
click at [474, 373] on link "." at bounding box center [476, 381] width 143 height 24
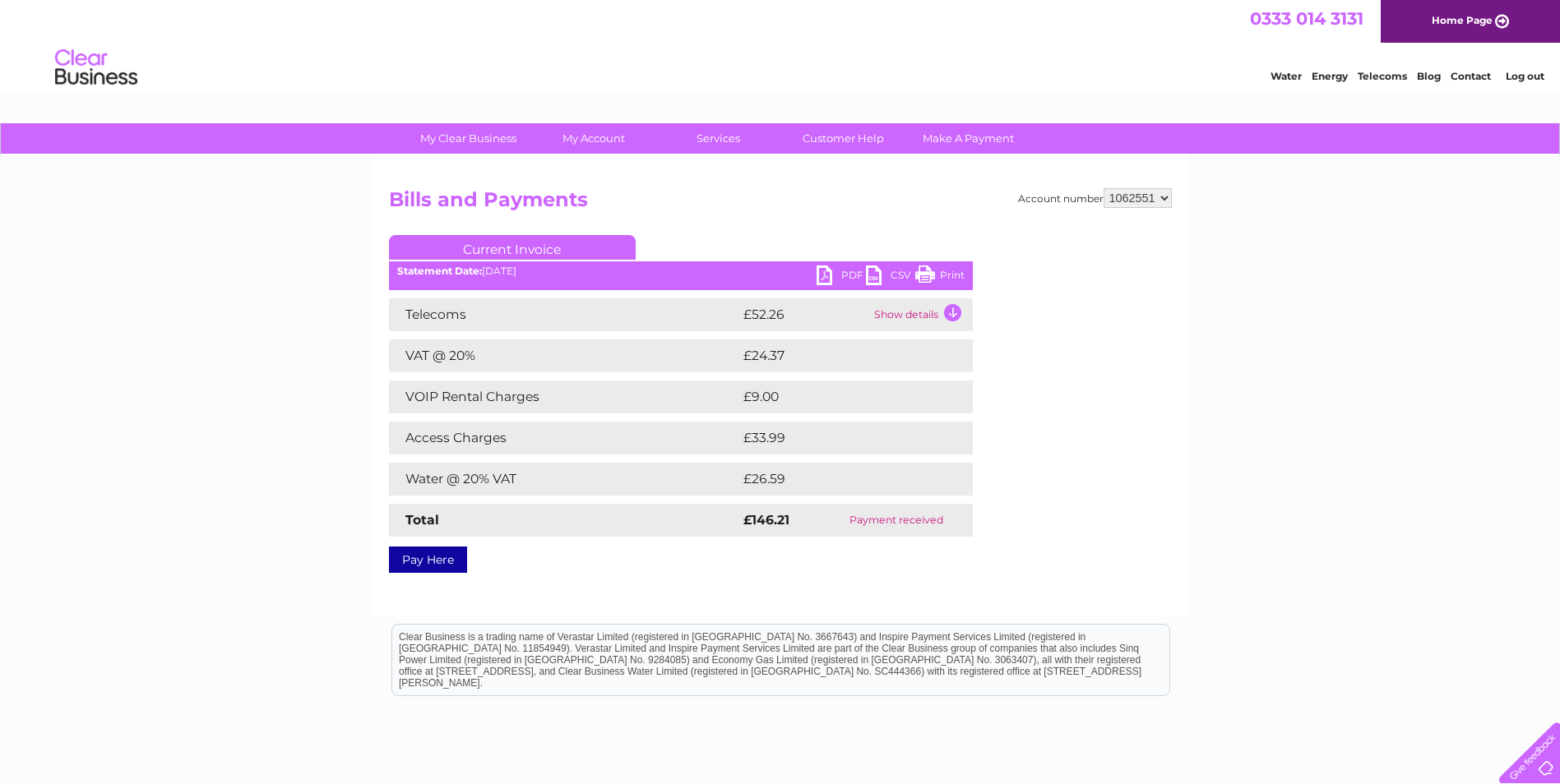
click at [848, 280] on link "PDF" at bounding box center [842, 278] width 49 height 24
click at [839, 278] on link "PDF" at bounding box center [842, 278] width 49 height 24
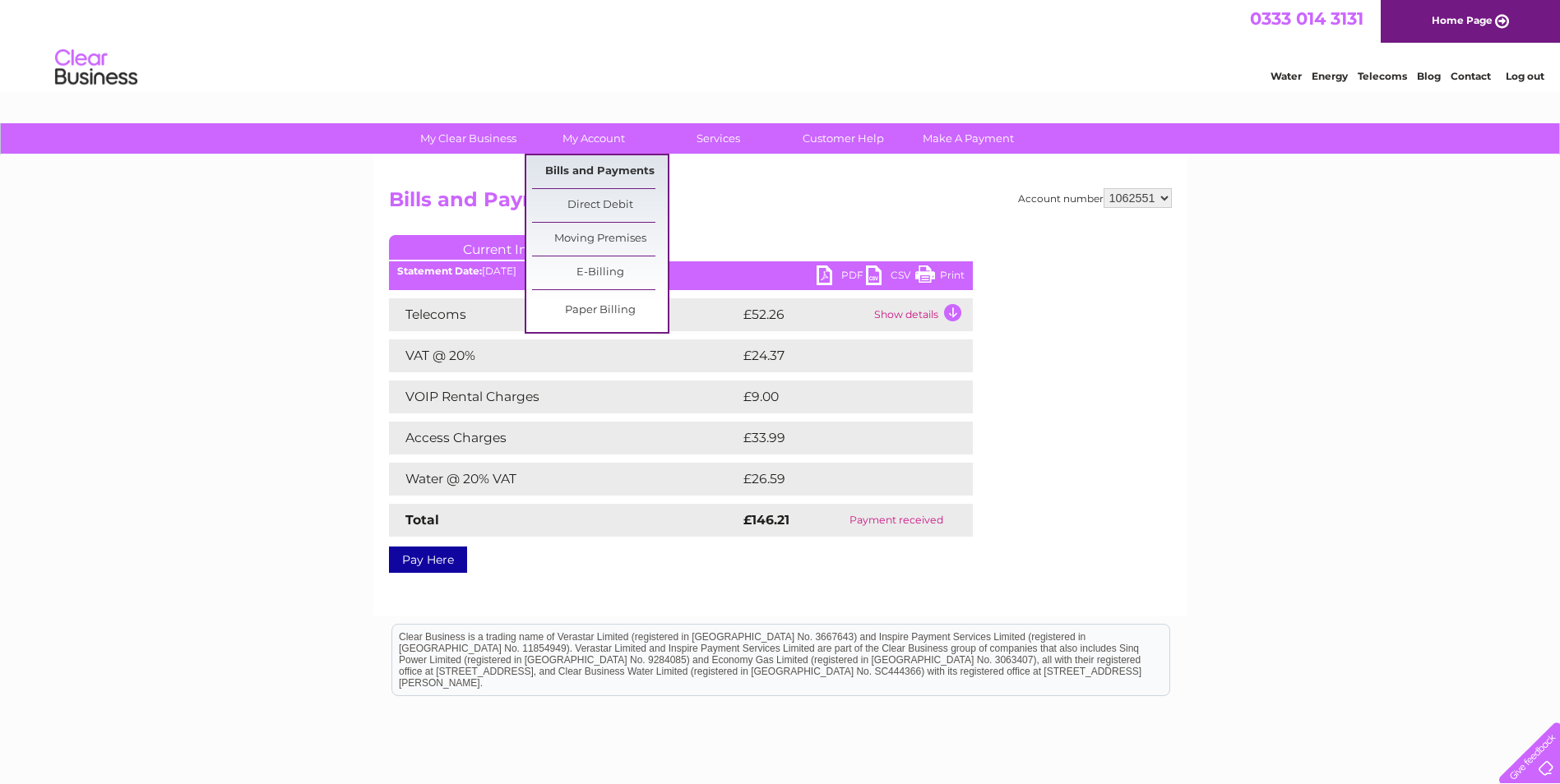
click at [620, 167] on link "Bills and Payments" at bounding box center [600, 171] width 136 height 33
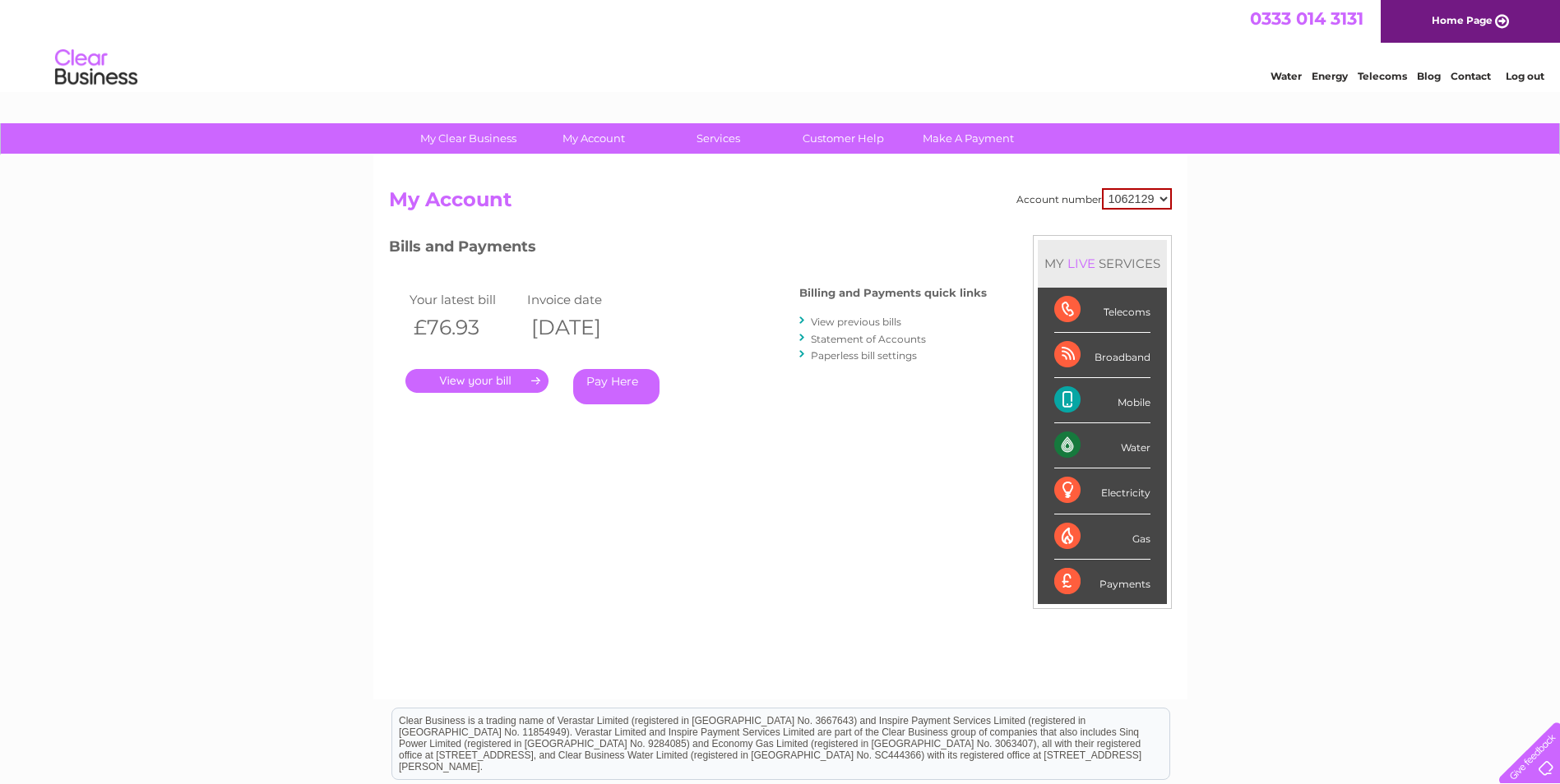
click at [847, 317] on link "View previous bills" at bounding box center [856, 321] width 91 height 13
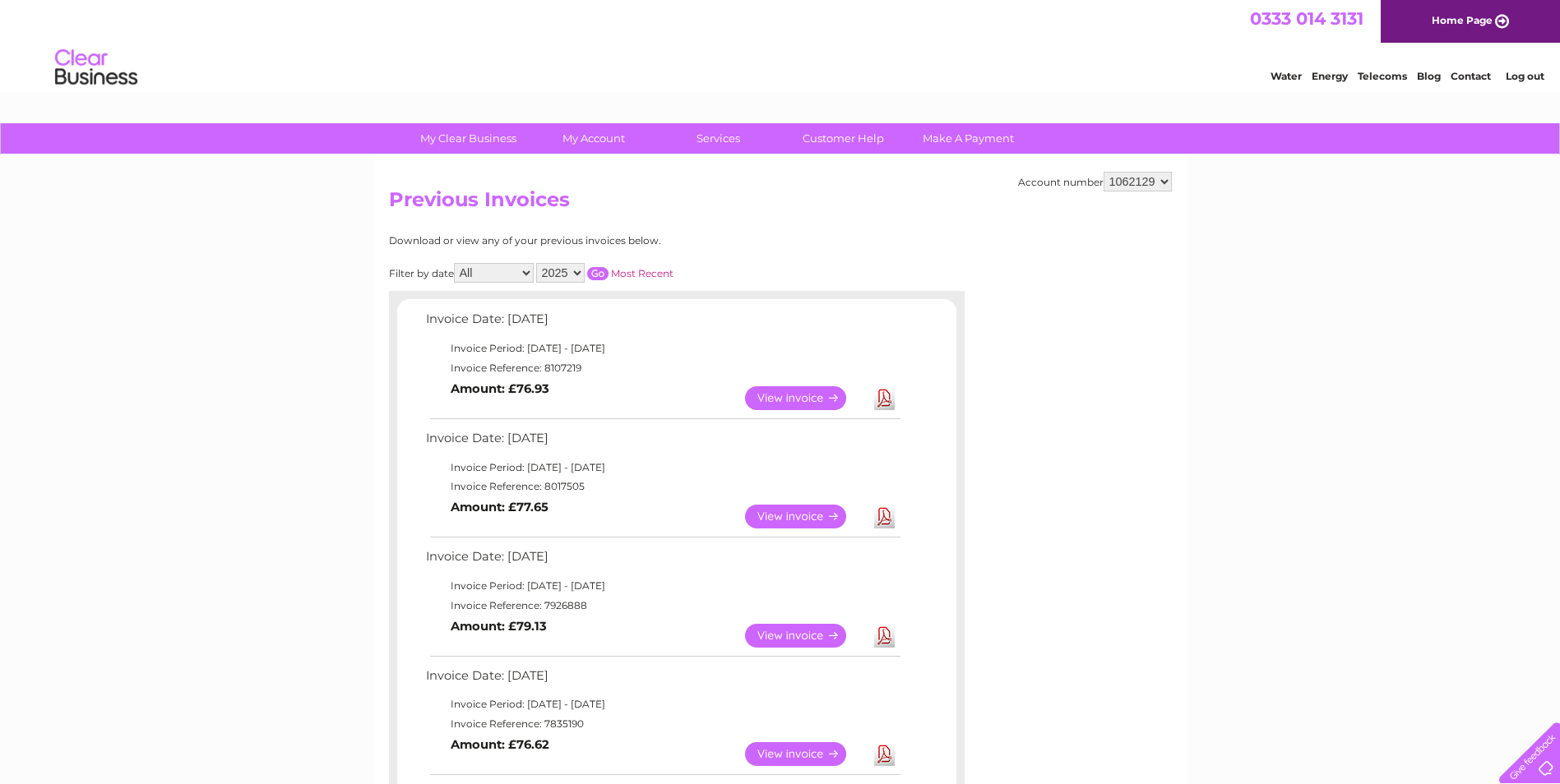
drag, startPoint x: 1142, startPoint y: 182, endPoint x: 1142, endPoint y: 194, distance: 12.0
click at [1142, 182] on select "1062129 1062551" at bounding box center [1137, 181] width 68 height 20
select select "1062551"
click at [1104, 171] on select "1062129 1062551" at bounding box center [1137, 181] width 68 height 20
click at [806, 521] on link "View" at bounding box center [805, 516] width 121 height 24
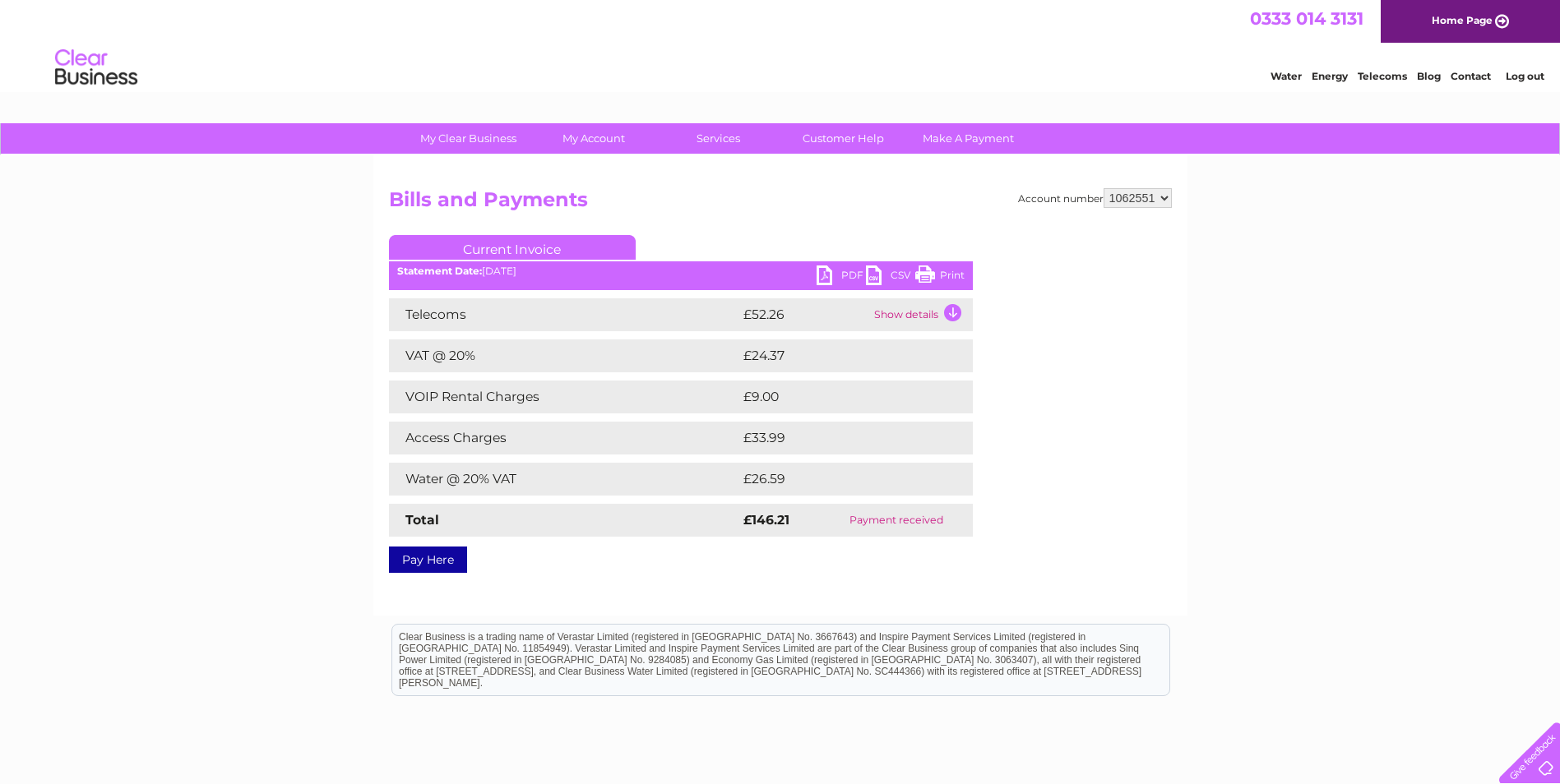
click at [848, 275] on link "PDF" at bounding box center [842, 278] width 49 height 24
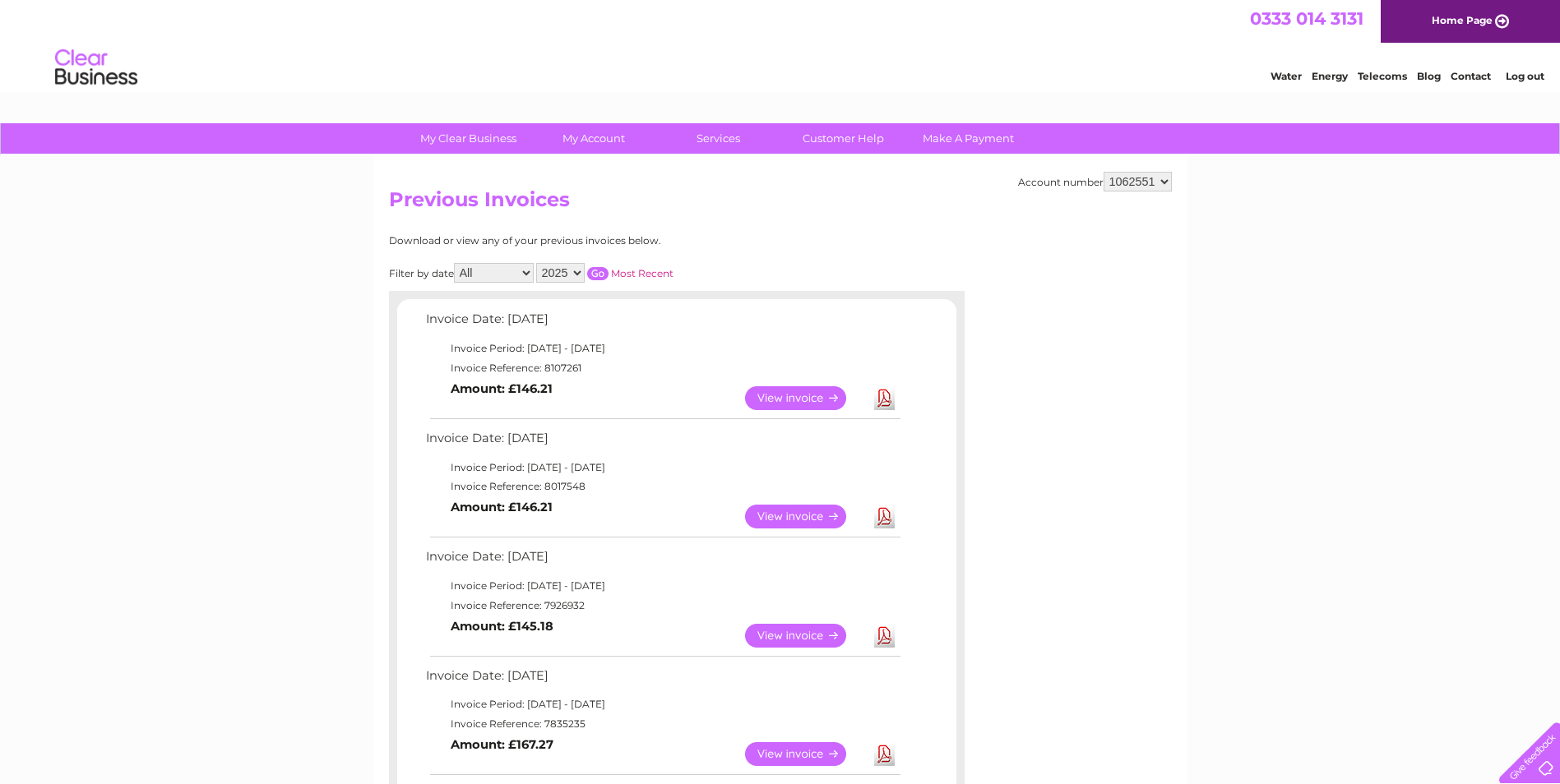
click at [778, 638] on link "View" at bounding box center [805, 635] width 121 height 24
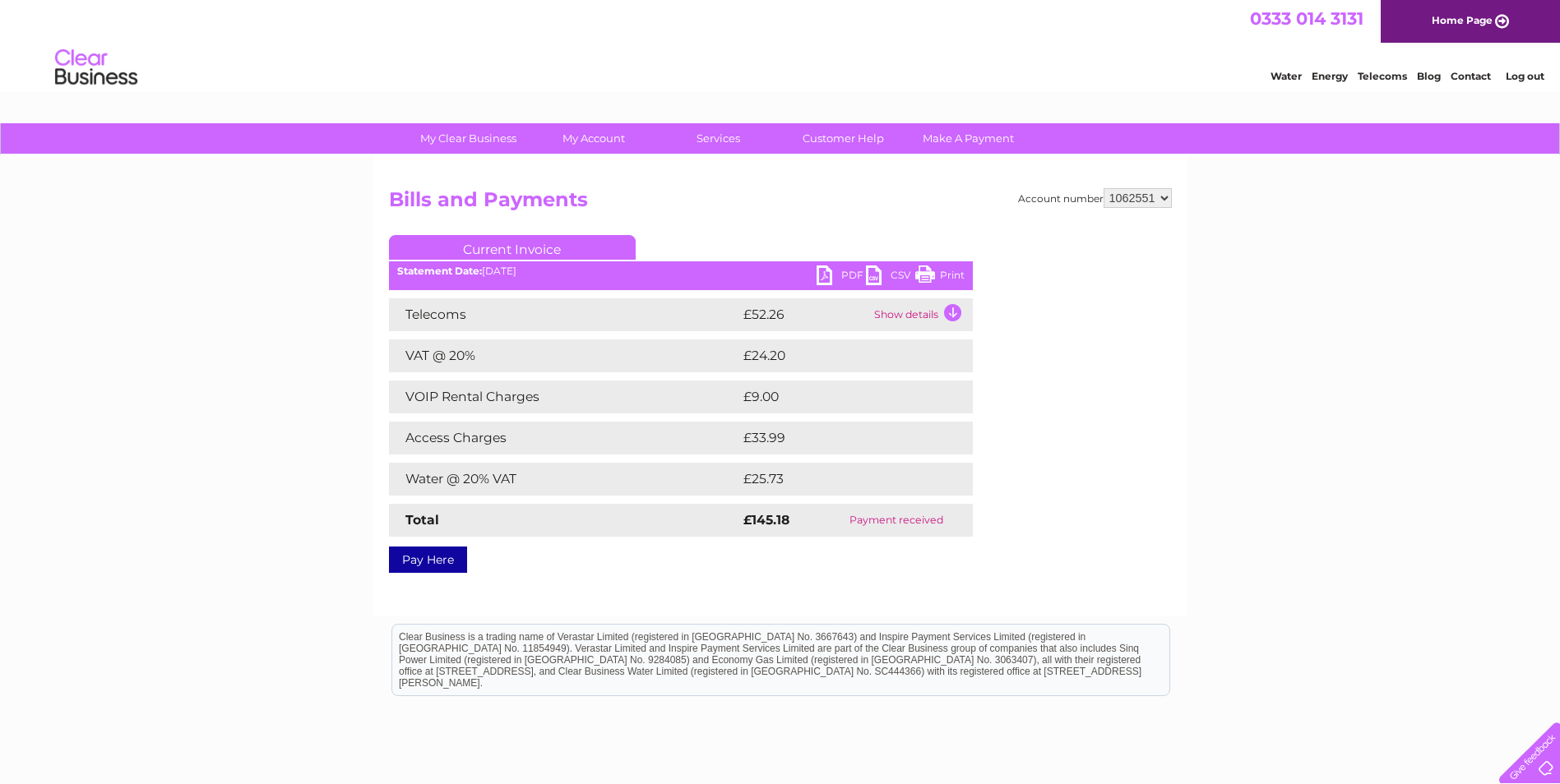
click at [836, 271] on link "PDF" at bounding box center [842, 278] width 49 height 24
click at [842, 272] on link "PDF" at bounding box center [842, 278] width 49 height 24
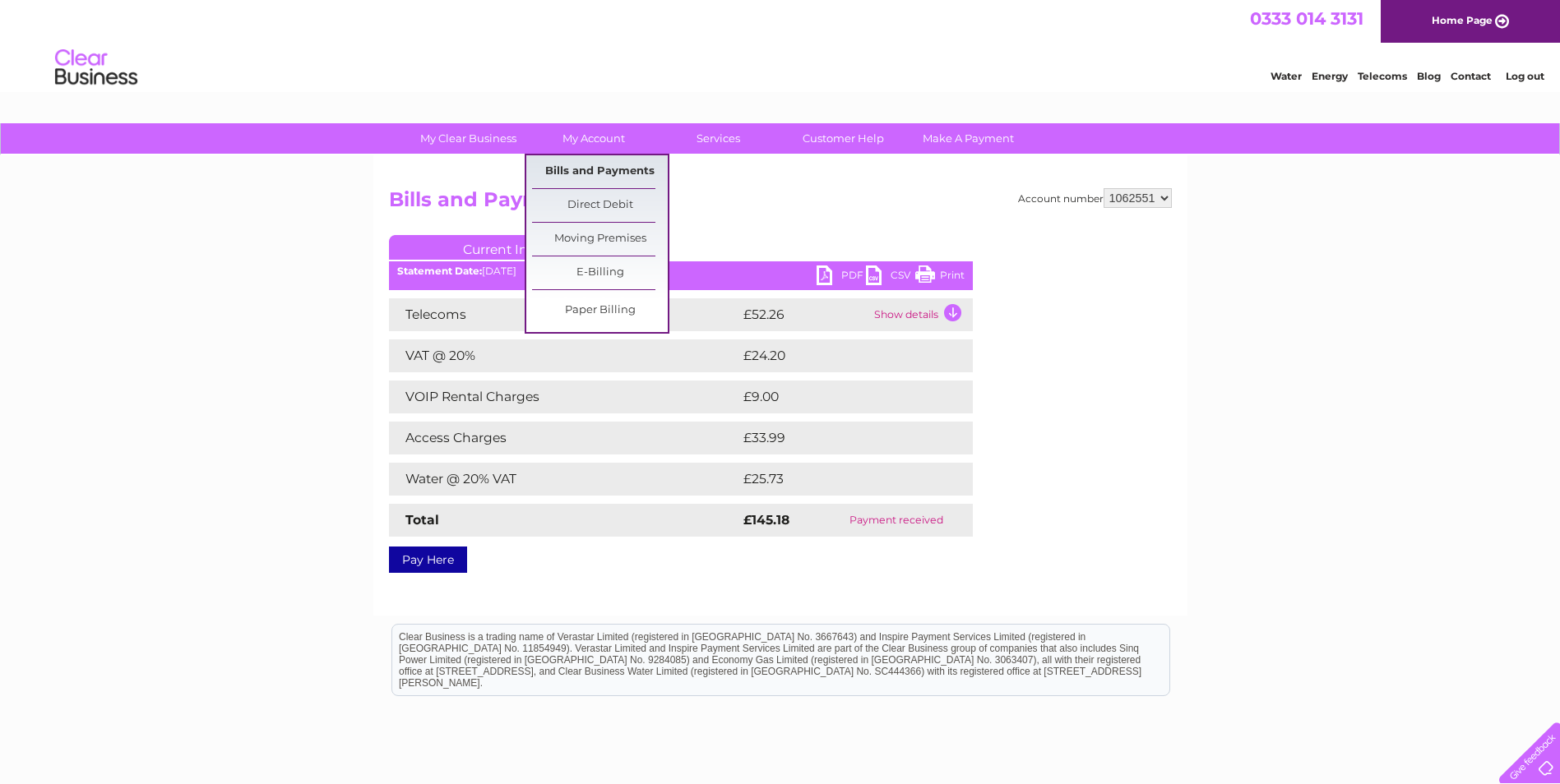
click at [577, 164] on link "Bills and Payments" at bounding box center [600, 171] width 136 height 33
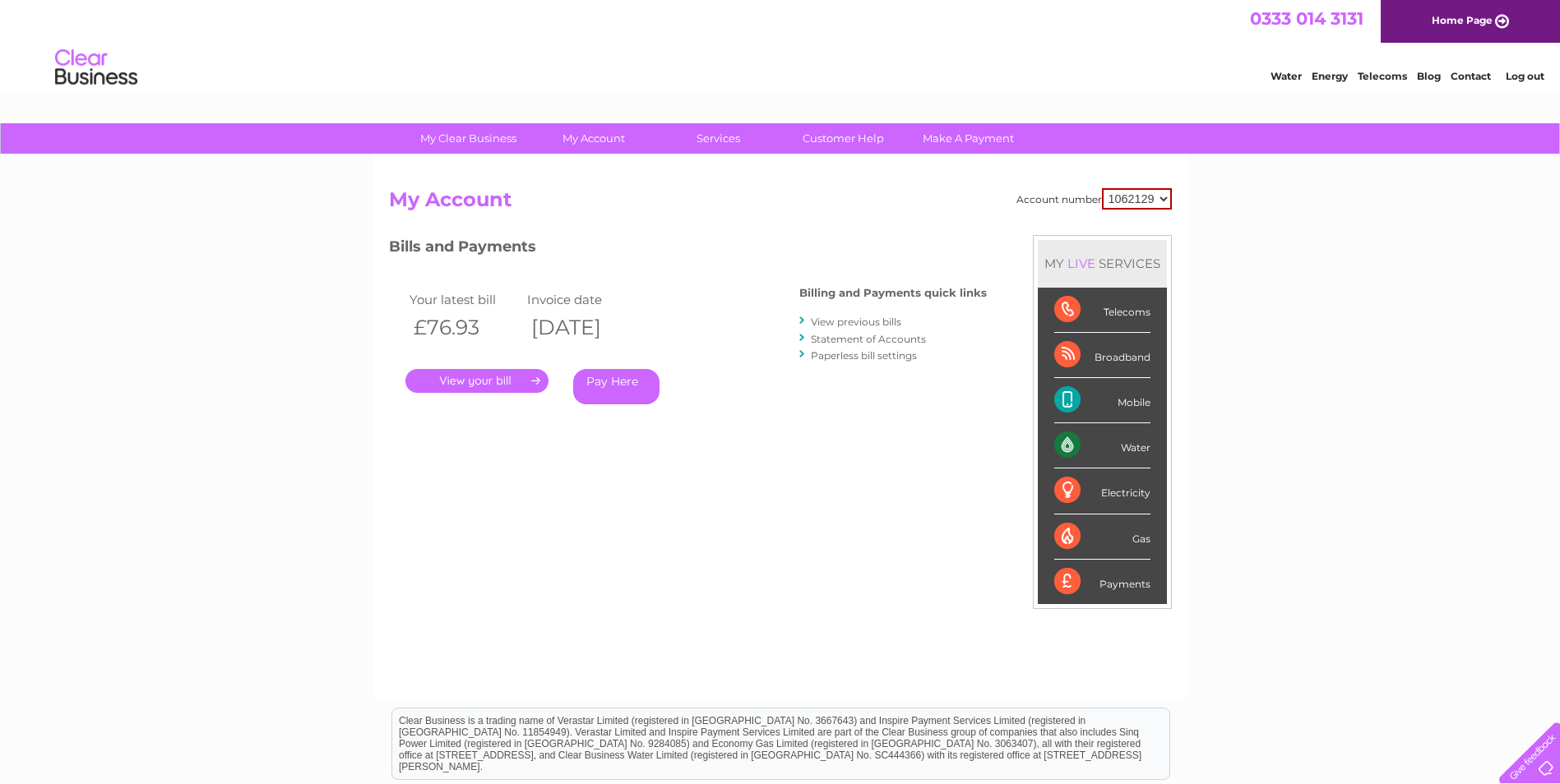
click at [840, 324] on link "View previous bills" at bounding box center [856, 321] width 91 height 13
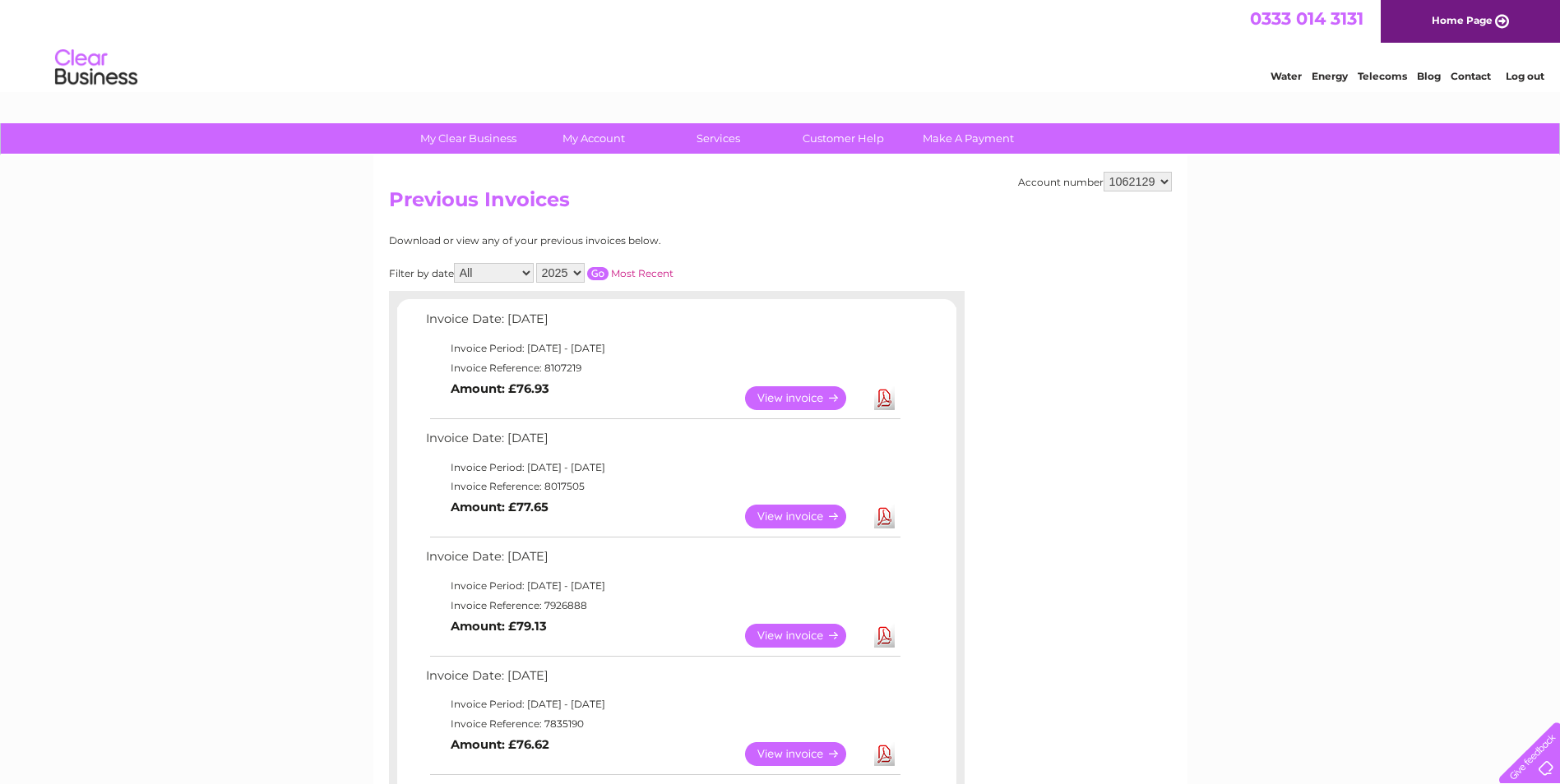
click at [804, 512] on link "View" at bounding box center [805, 516] width 121 height 24
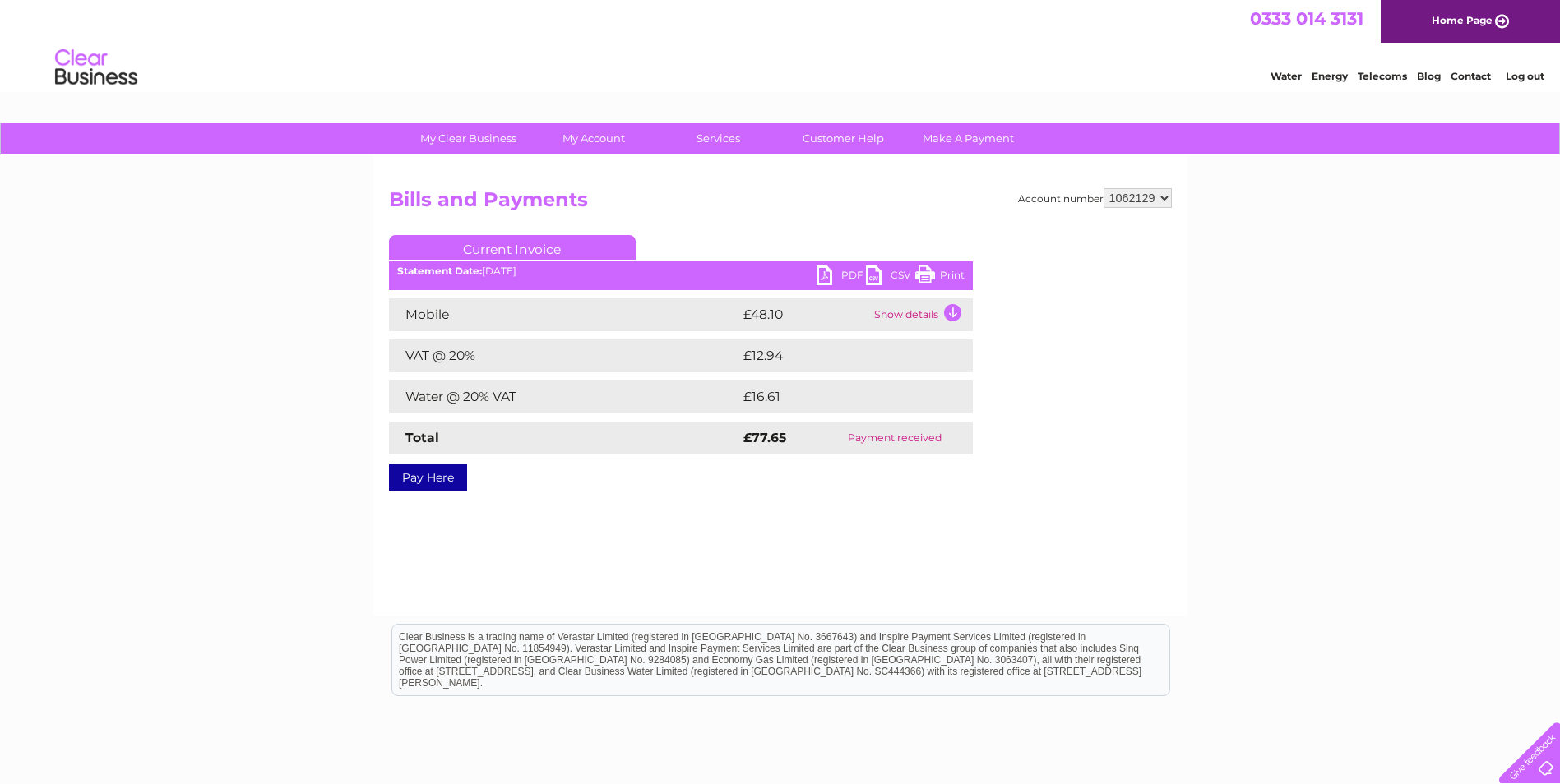
click at [851, 266] on div "Current Invoice PDF CSV Print Statement Date: [DATE]" at bounding box center [681, 359] width 583 height 249
click at [1240, 261] on div "My Clear Business Login Details My Details My Preferences Link Account My Accou…" at bounding box center [780, 509] width 1560 height 773
click at [849, 272] on link "PDF" at bounding box center [842, 278] width 49 height 24
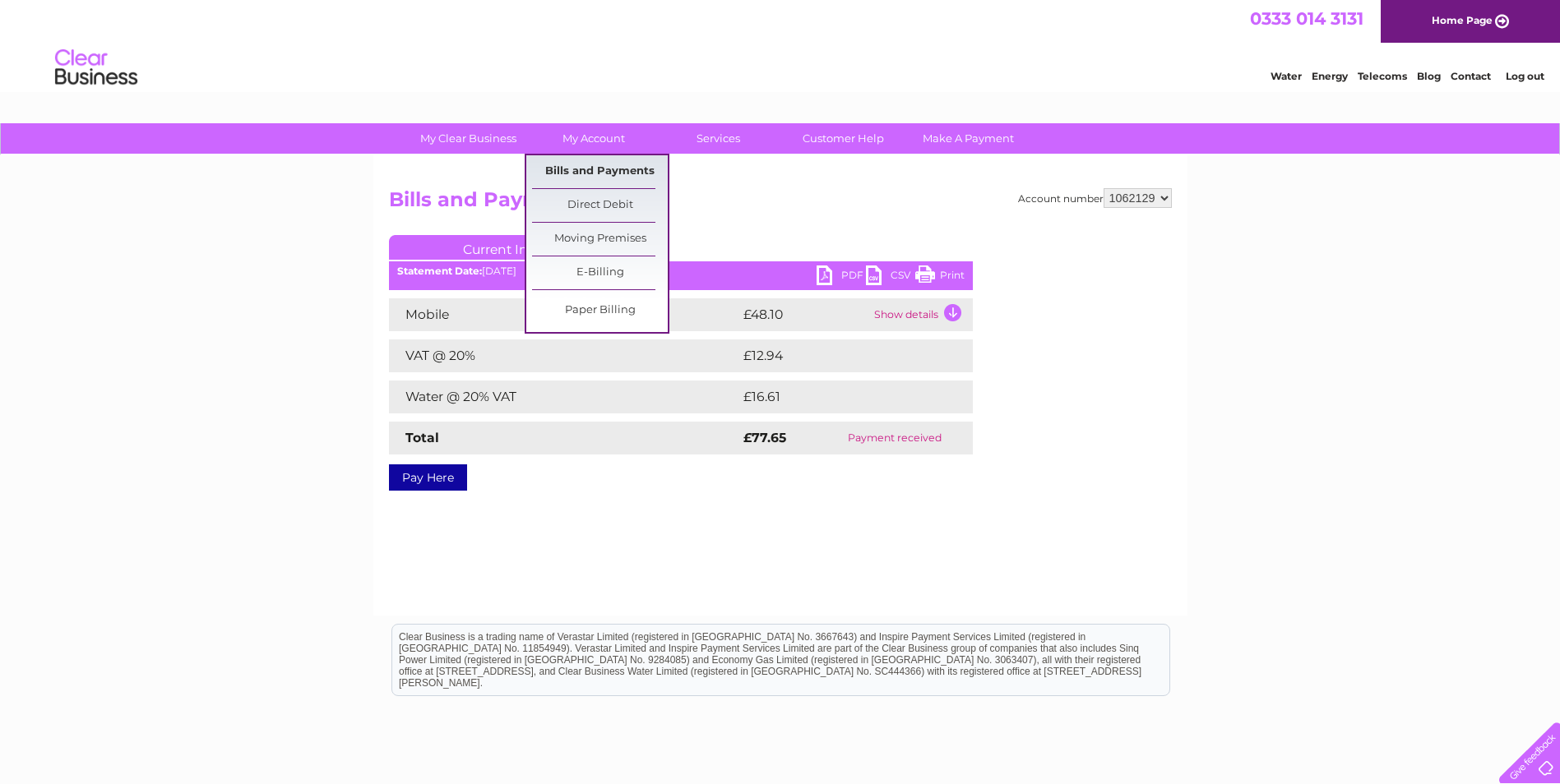
drag, startPoint x: 580, startPoint y: 146, endPoint x: 580, endPoint y: 159, distance: 13.0
click at [580, 146] on link "My Account" at bounding box center [593, 138] width 136 height 31
click at [580, 173] on link "Bills and Payments" at bounding box center [600, 171] width 136 height 33
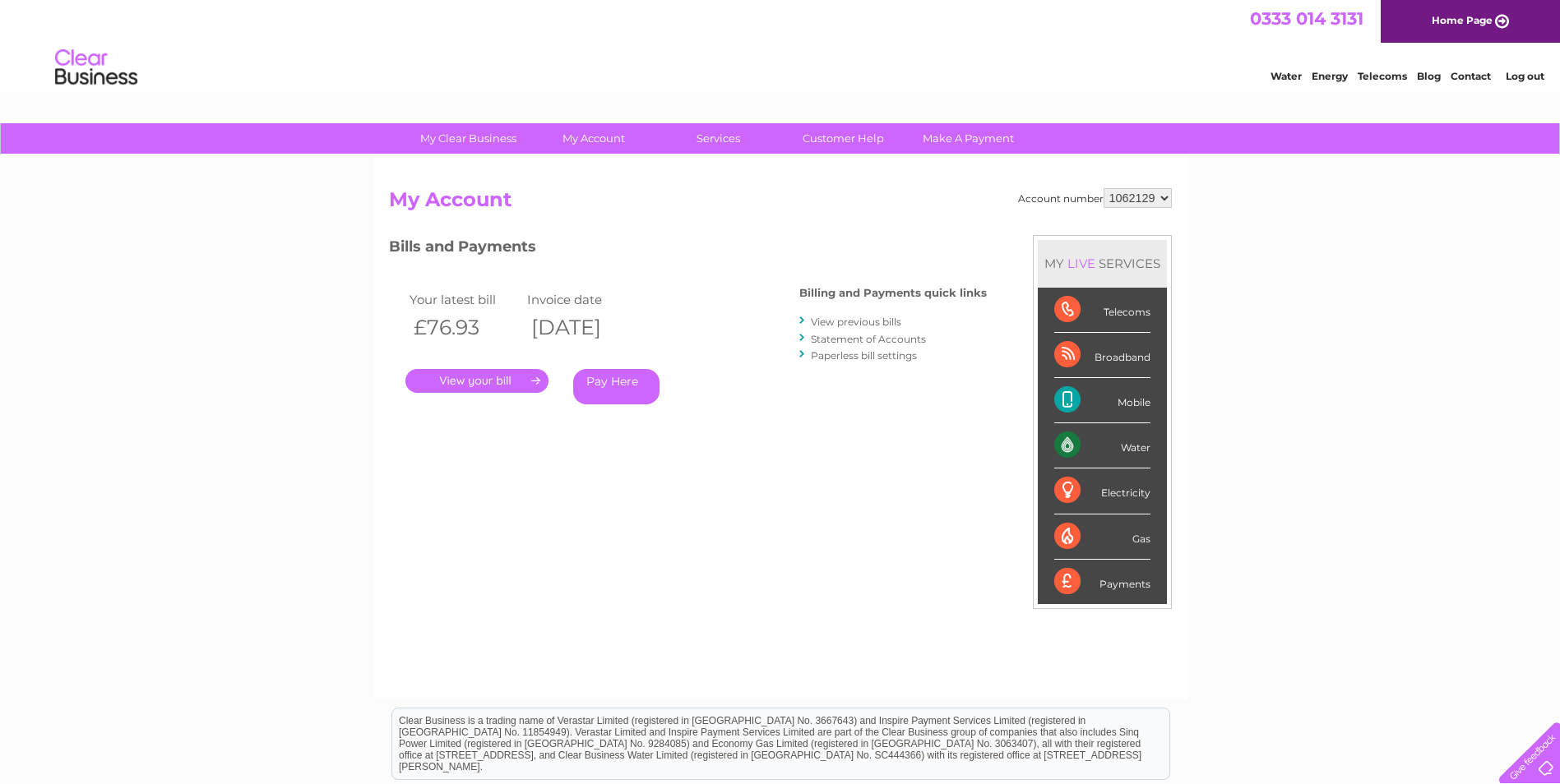
click at [875, 321] on link "View previous bills" at bounding box center [856, 321] width 91 height 13
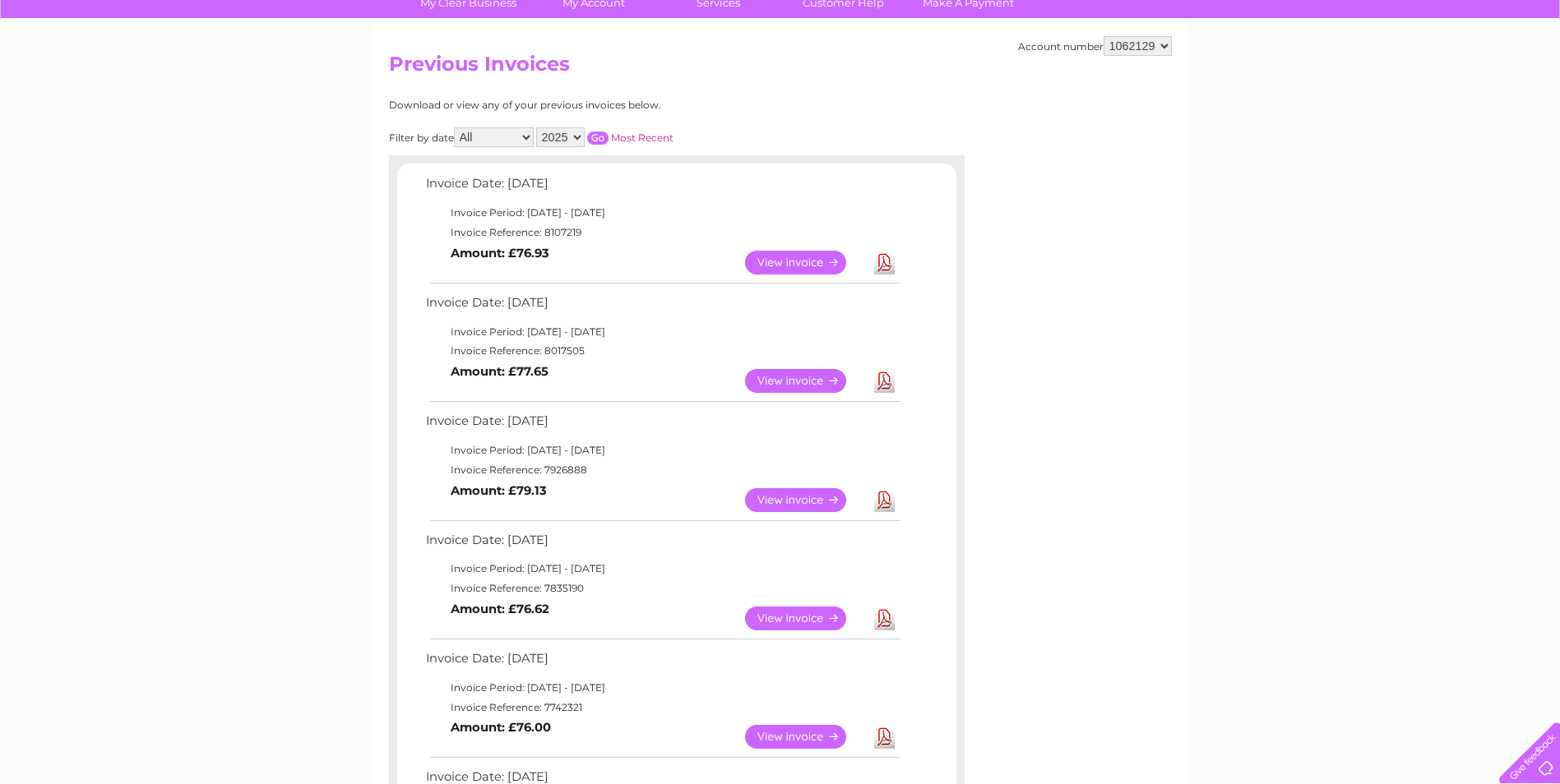
scroll to position [164, 0]
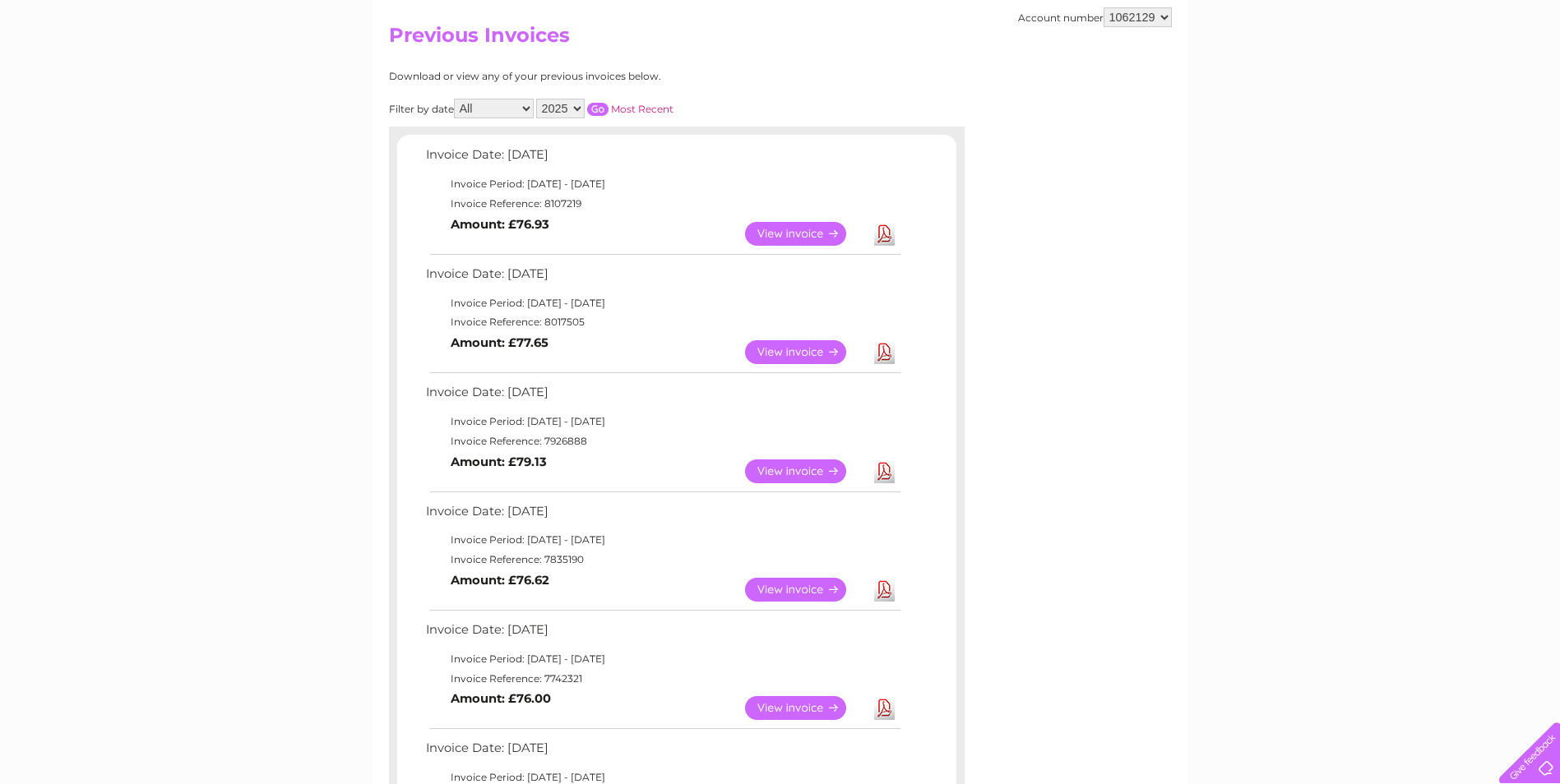
click at [827, 475] on link "View" at bounding box center [805, 471] width 121 height 24
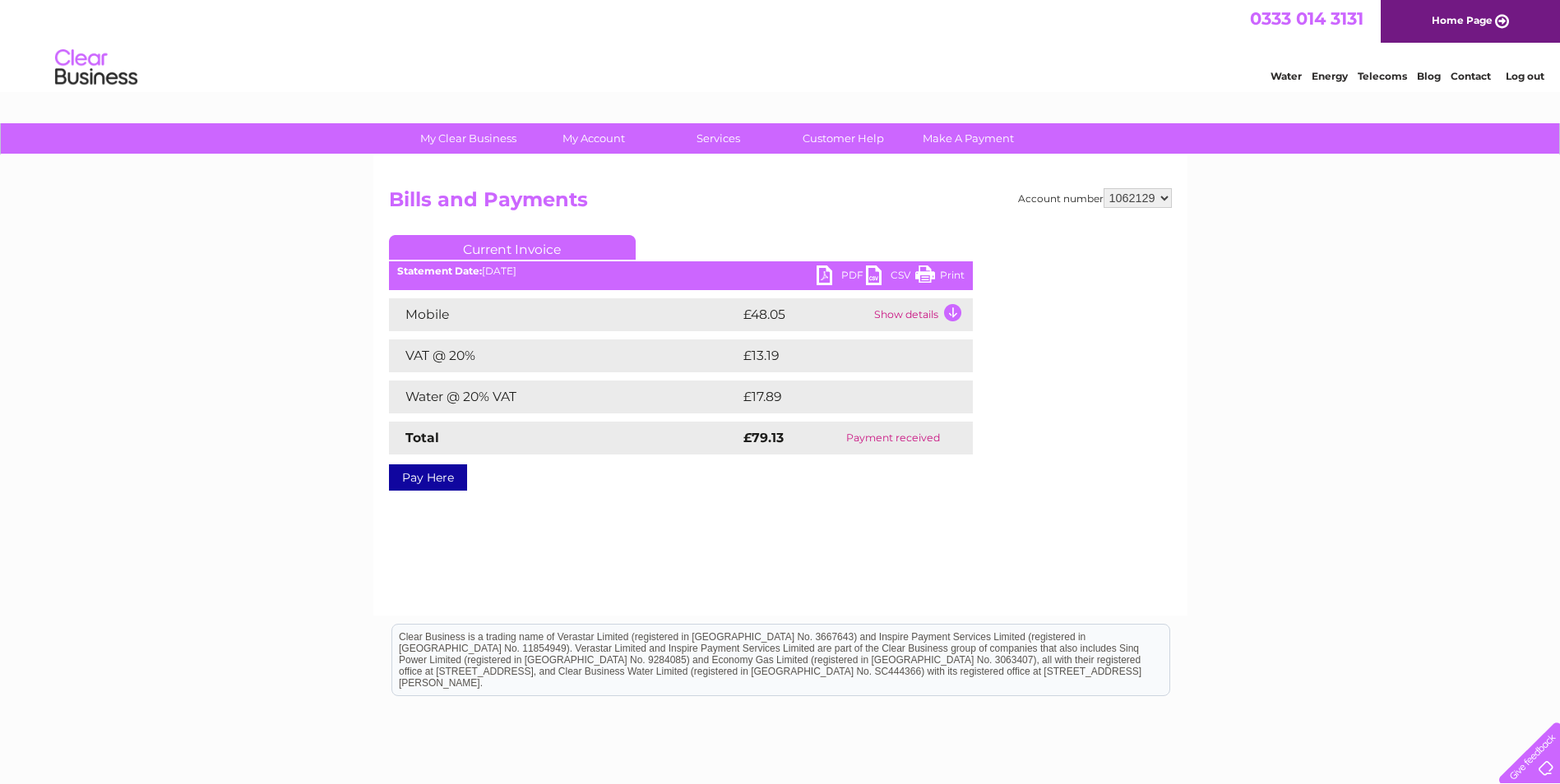
click at [846, 266] on ul "Current Invoice" at bounding box center [681, 250] width 583 height 31
click at [844, 268] on link "PDF" at bounding box center [842, 278] width 49 height 24
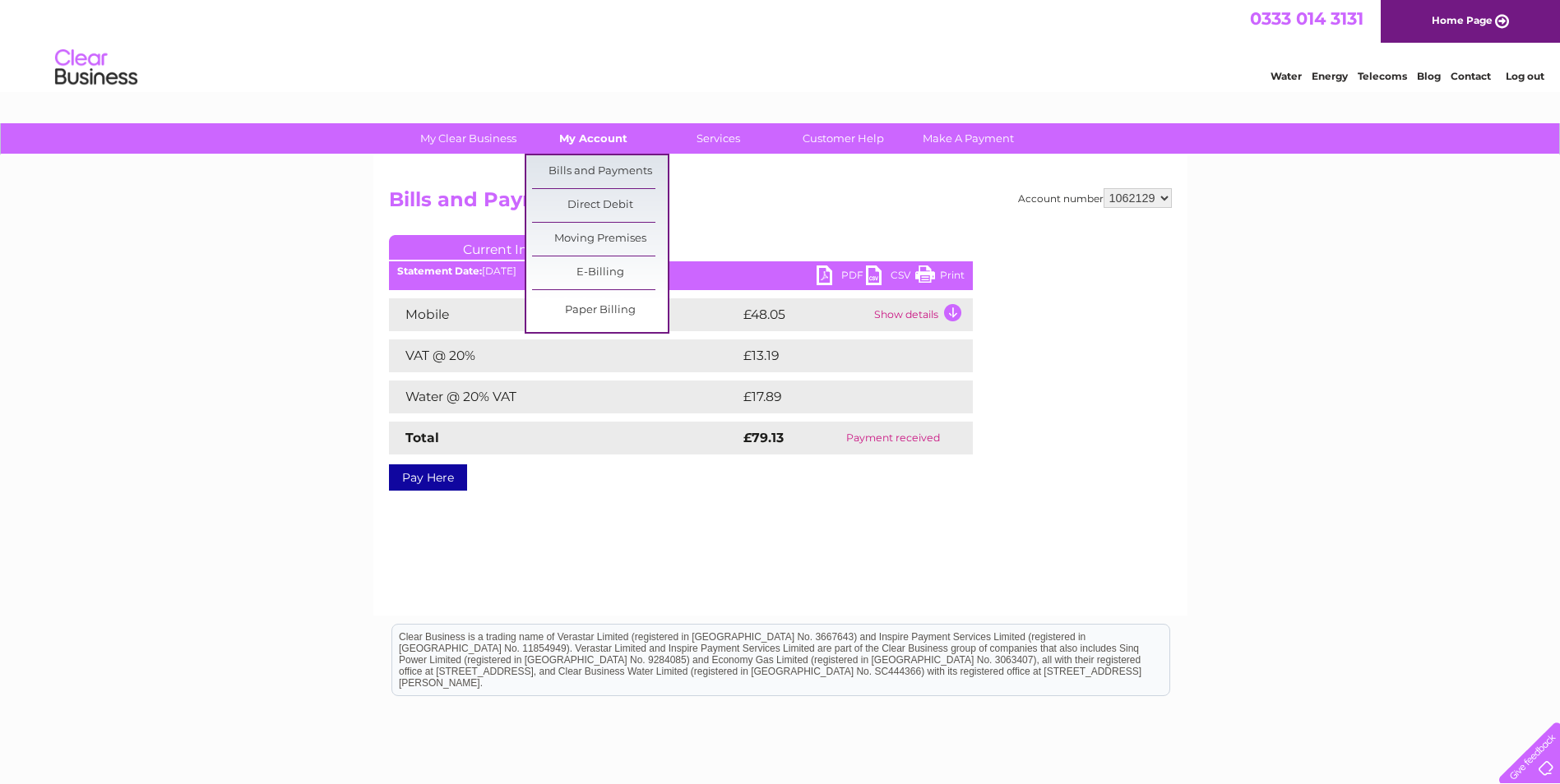
drag, startPoint x: 583, startPoint y: 139, endPoint x: 583, endPoint y: 152, distance: 13.0
click at [583, 139] on link "My Account" at bounding box center [593, 138] width 136 height 31
click at [585, 185] on link "Bills and Payments" at bounding box center [600, 171] width 136 height 33
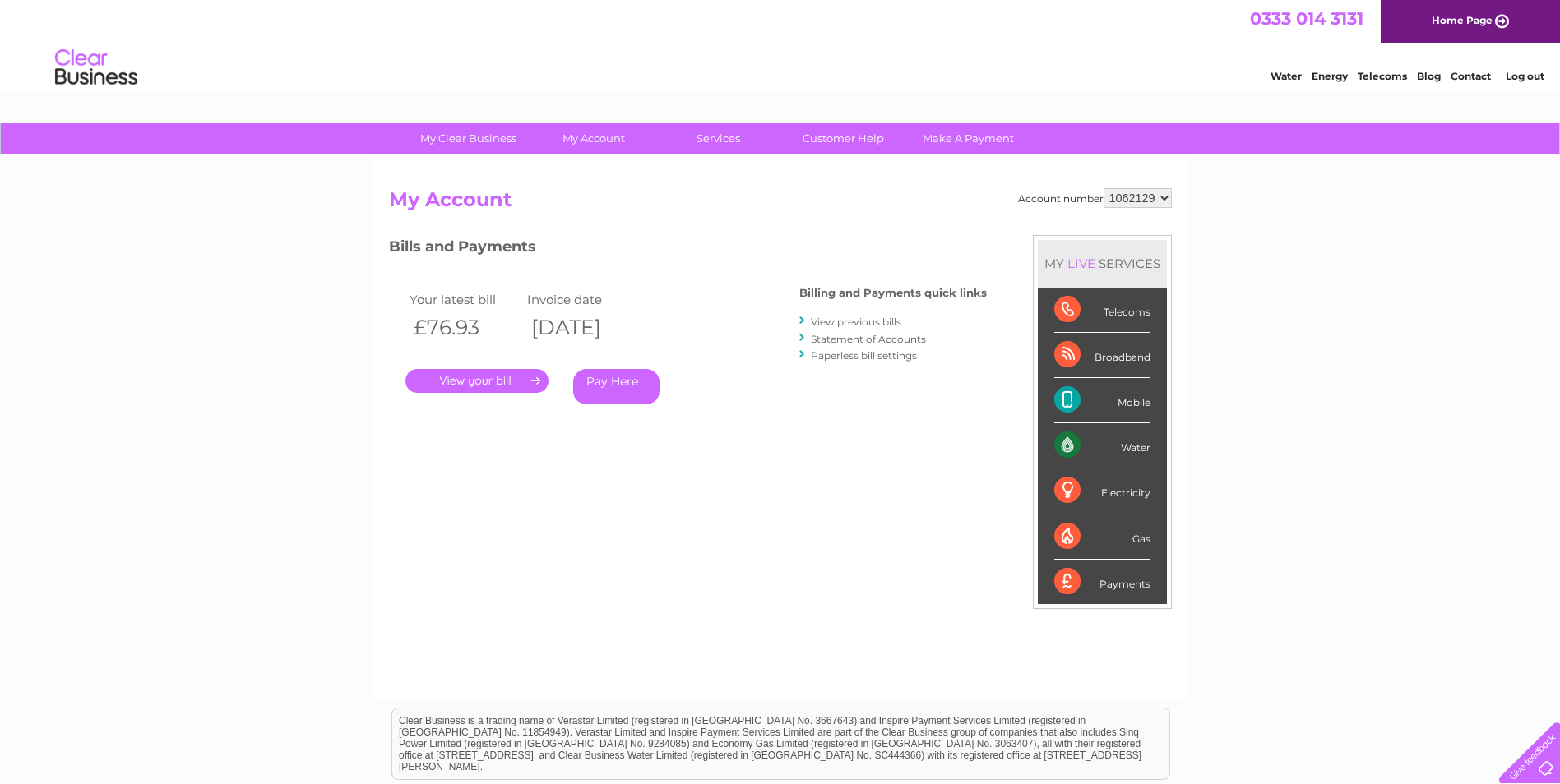
click at [842, 308] on div "Billing and Payments quick links View previous bills Statement of Accounts Pape…" at bounding box center [893, 325] width 187 height 107
click at [846, 324] on link "View previous bills" at bounding box center [856, 321] width 91 height 13
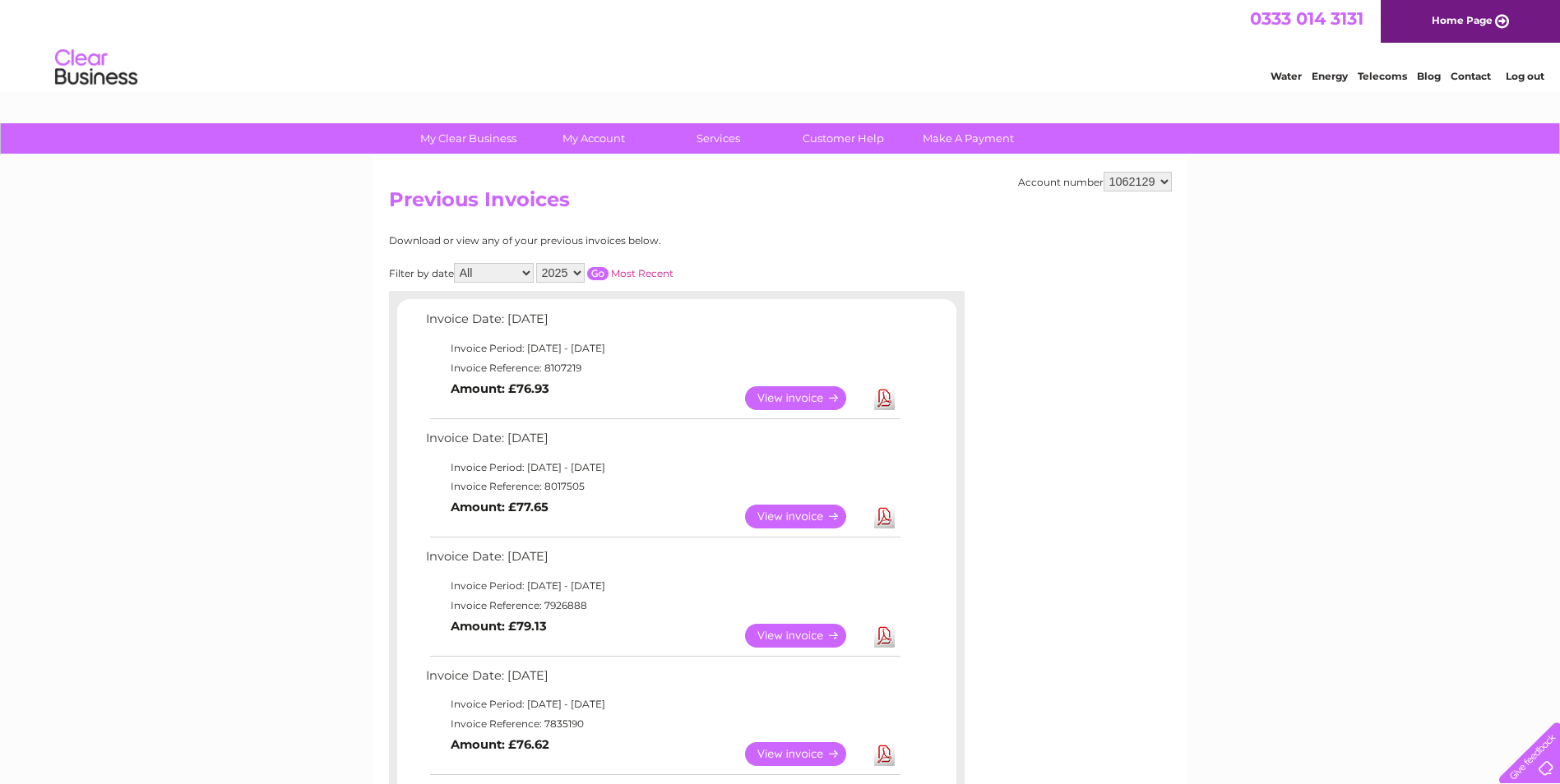
click at [780, 401] on link "View" at bounding box center [805, 398] width 121 height 24
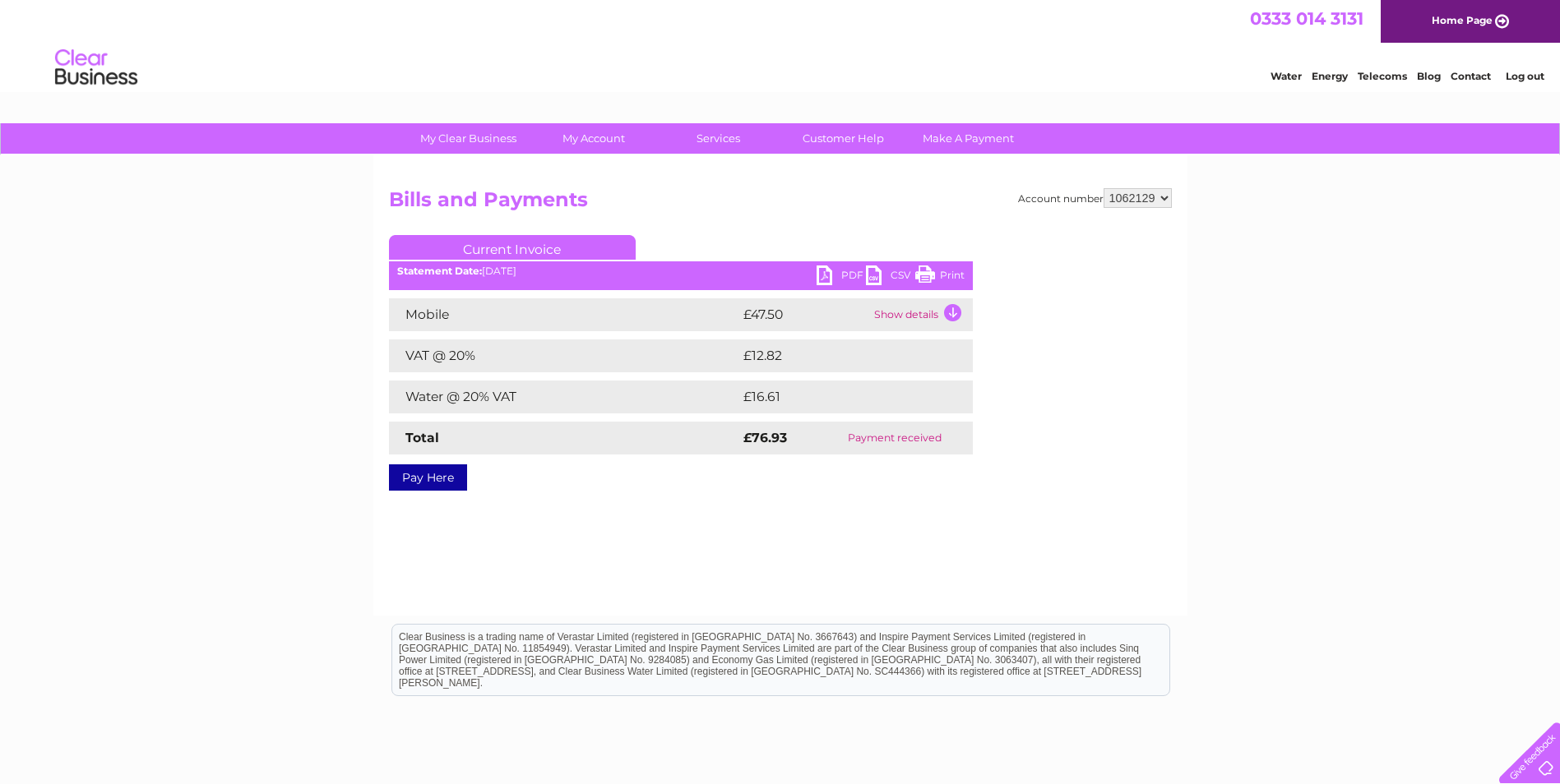
click at [831, 268] on link "PDF" at bounding box center [842, 278] width 49 height 24
click at [1517, 78] on link "Log out" at bounding box center [1525, 76] width 38 height 13
